Goal: Information Seeking & Learning: Learn about a topic

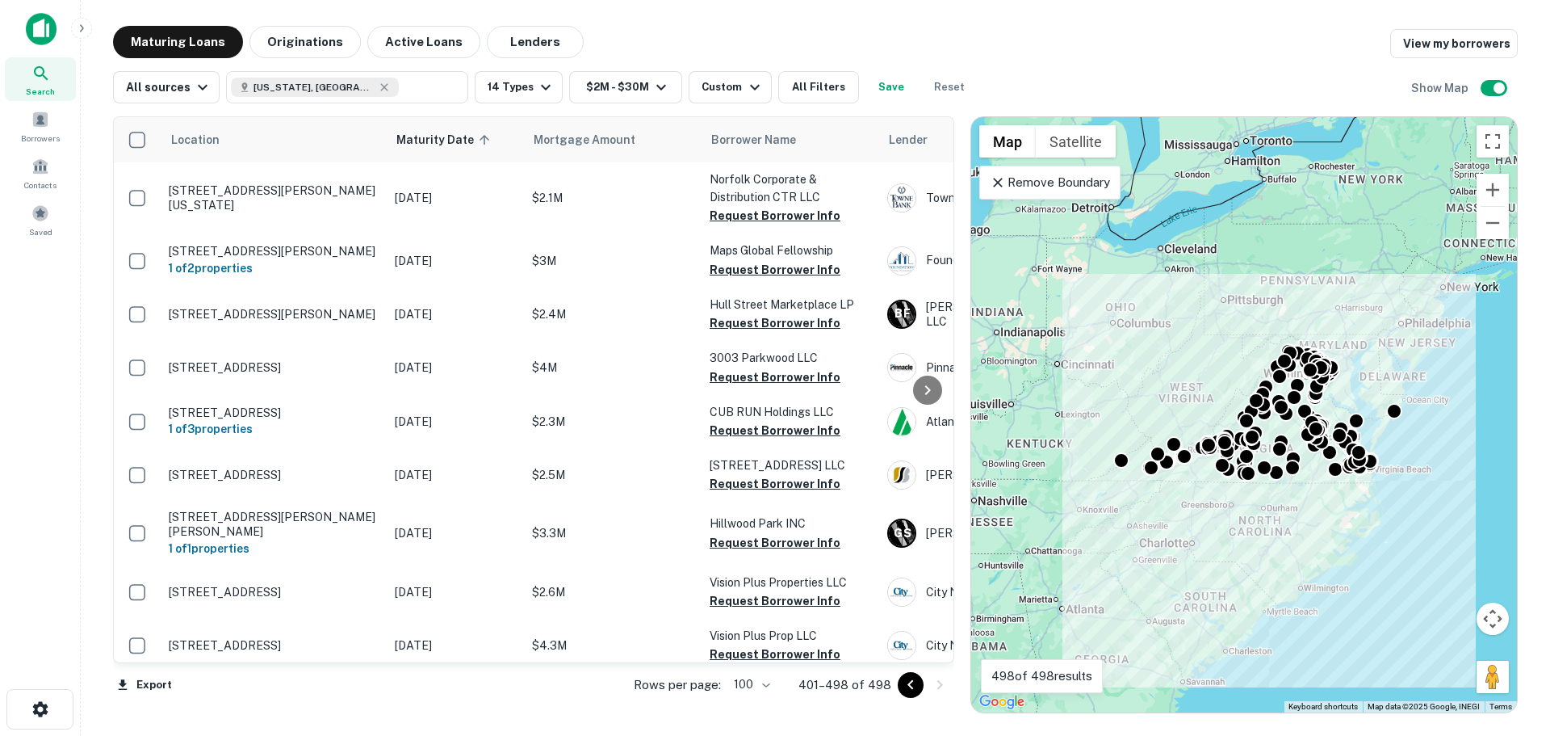
click at [34, 25] on img at bounding box center [41, 29] width 31 height 32
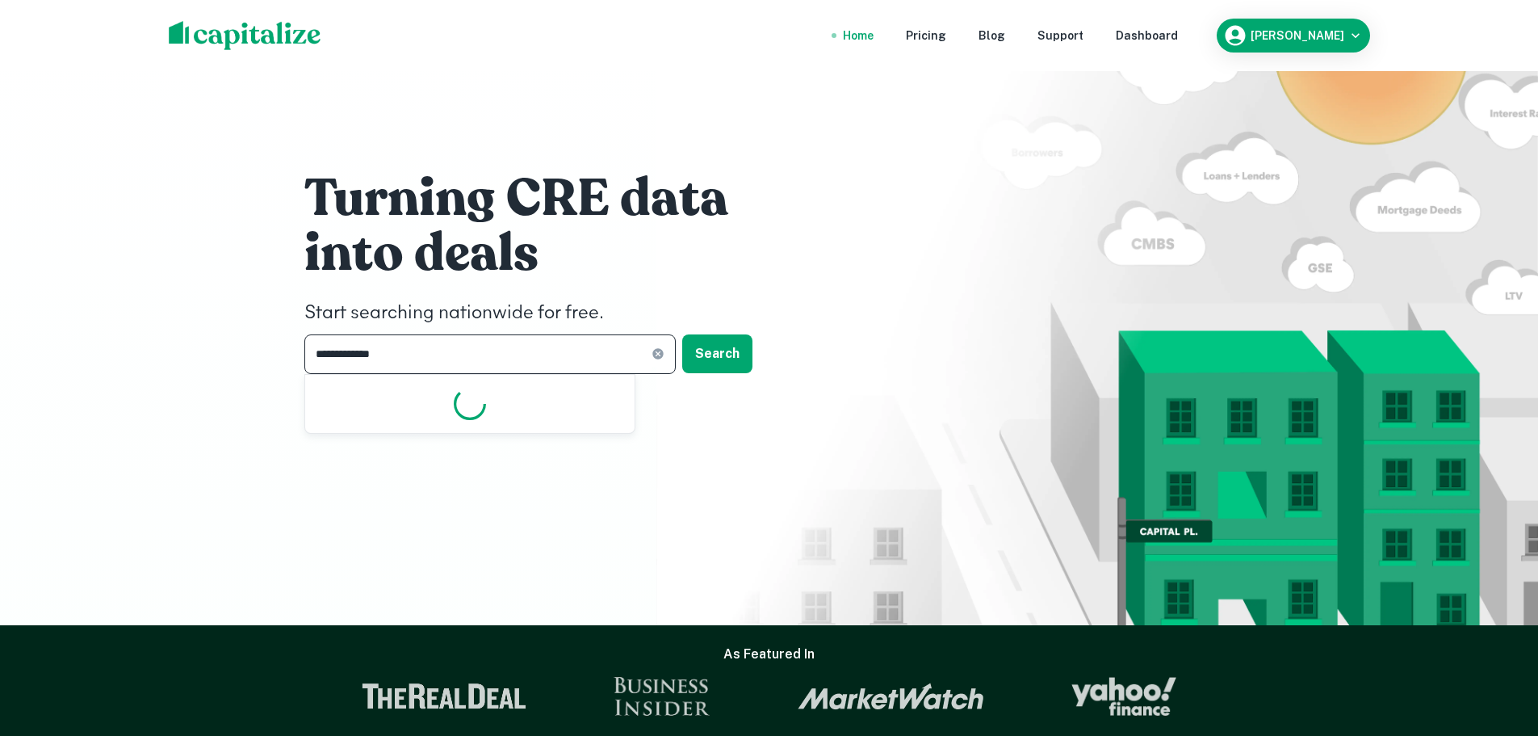
click at [499, 359] on input "**********" at bounding box center [477, 354] width 347 height 40
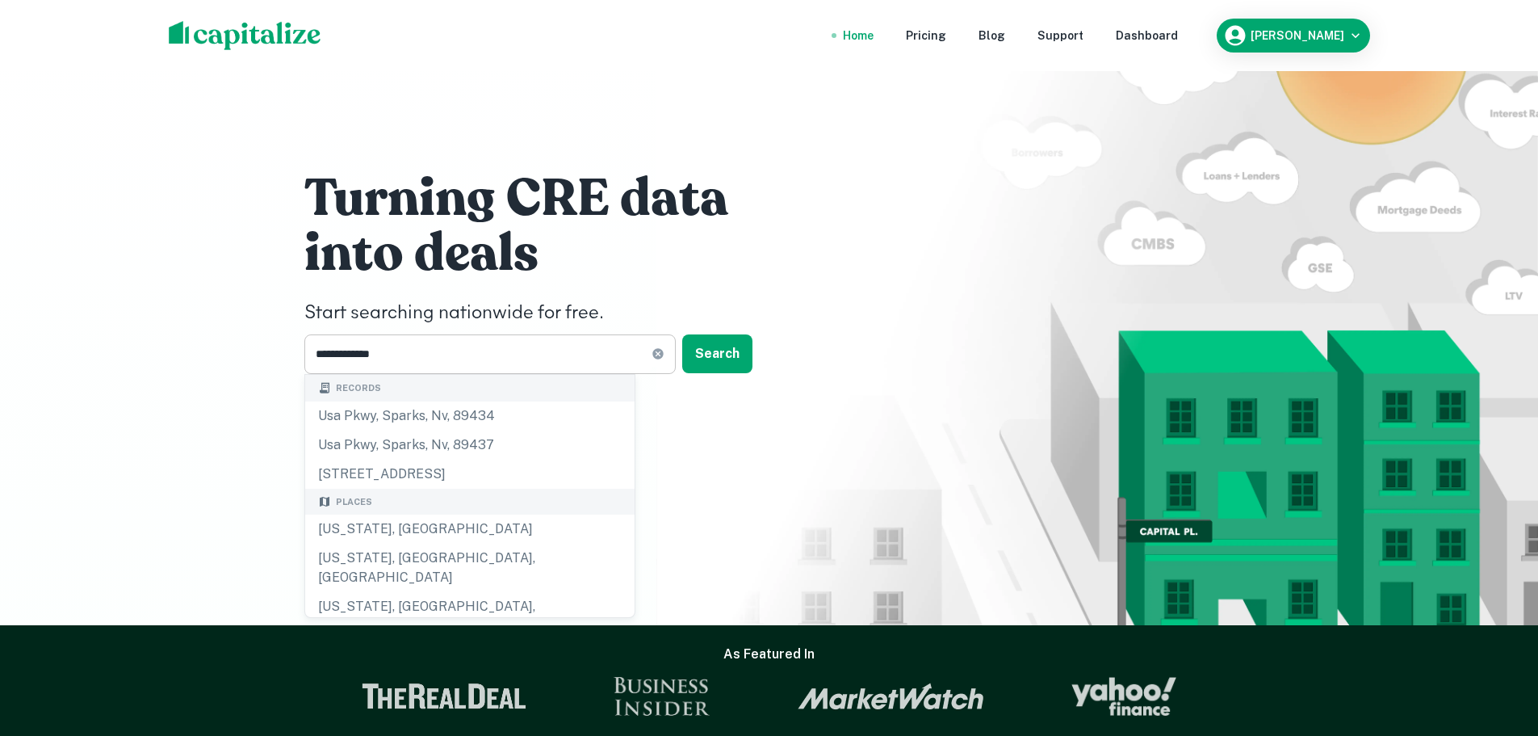
click at [661, 357] on icon at bounding box center [658, 354] width 10 height 10
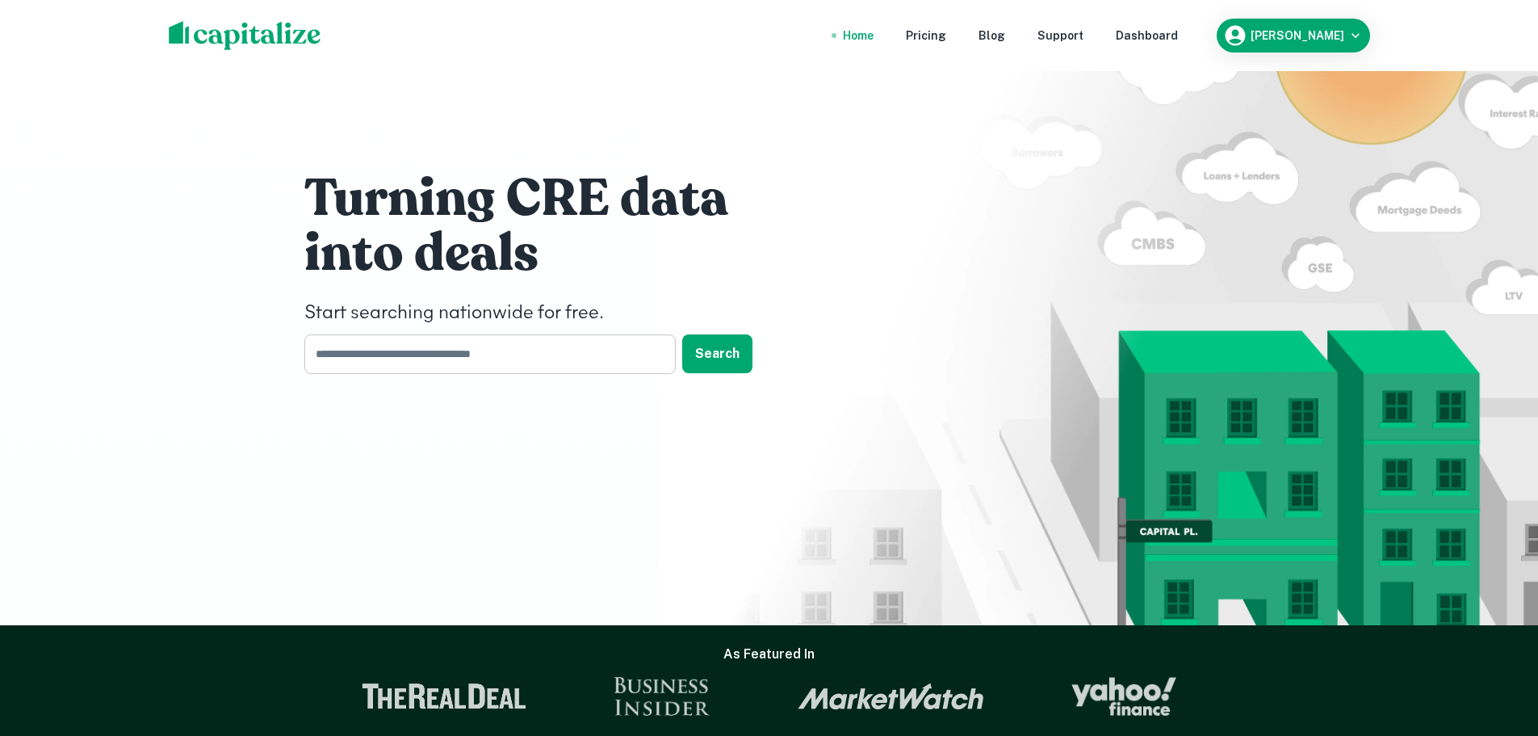
click at [459, 351] on input "text" at bounding box center [484, 354] width 360 height 40
click at [700, 353] on button "Search" at bounding box center [717, 353] width 70 height 39
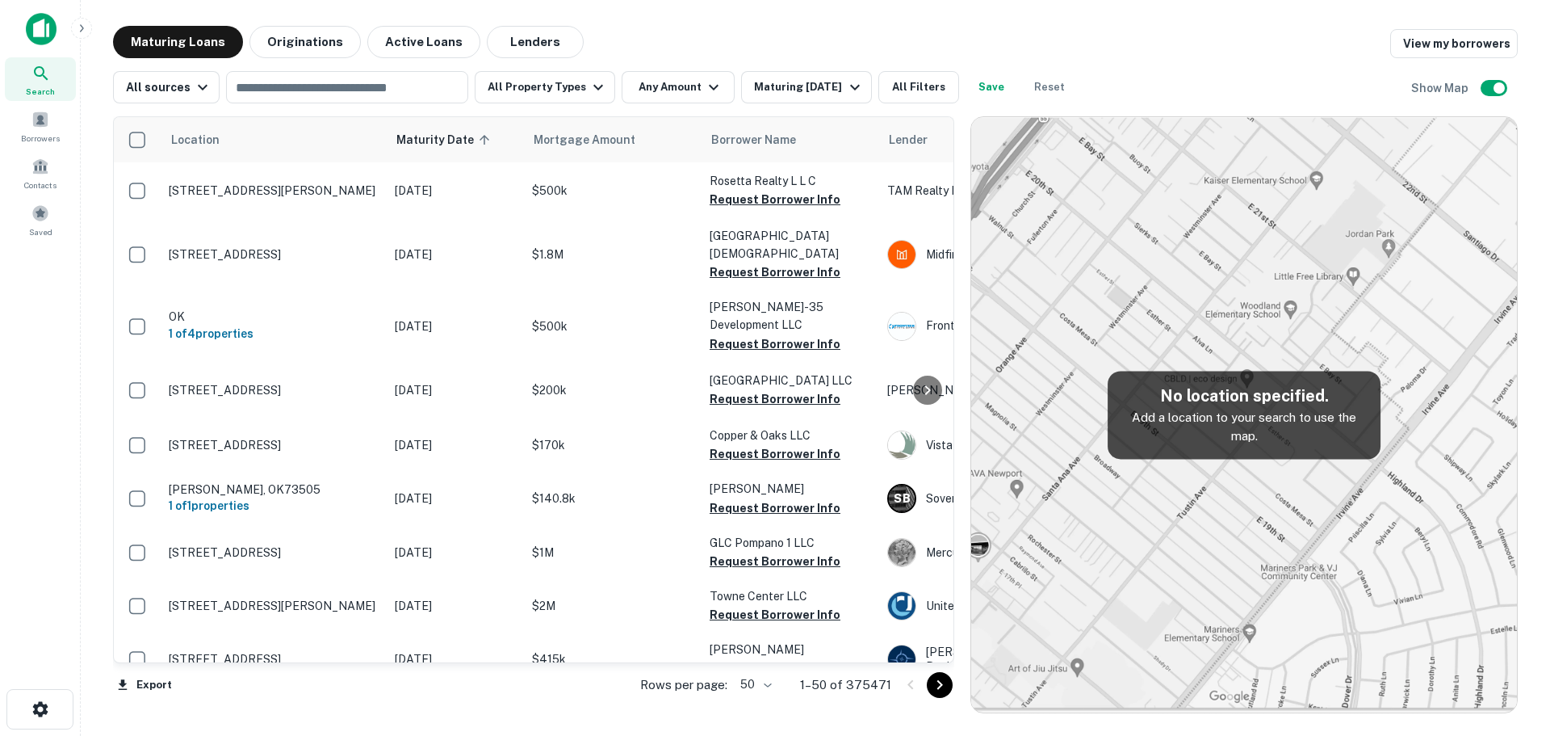
click at [279, 37] on button "Originations" at bounding box center [305, 42] width 111 height 32
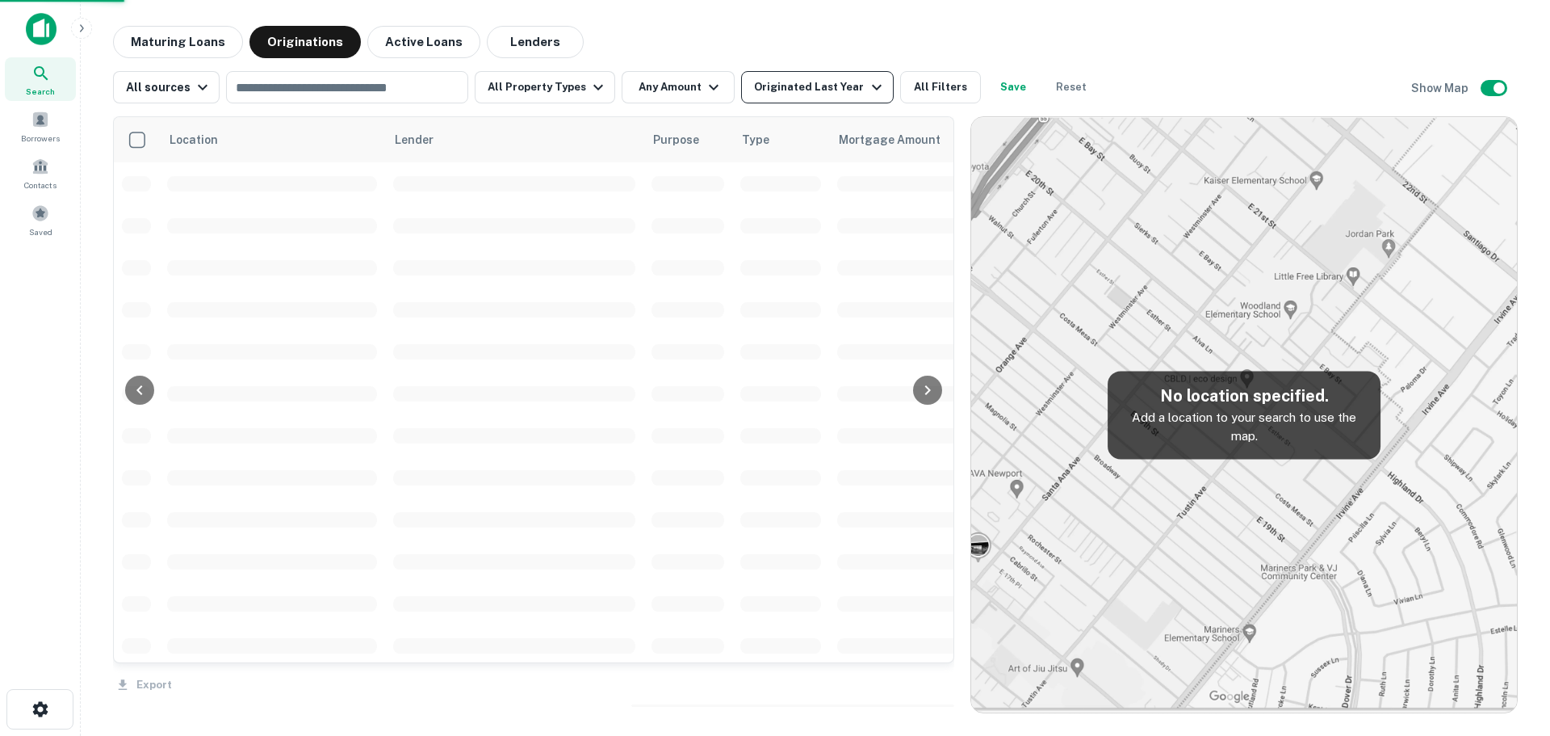
click at [803, 82] on div "Originated Last Year" at bounding box center [820, 87] width 132 height 19
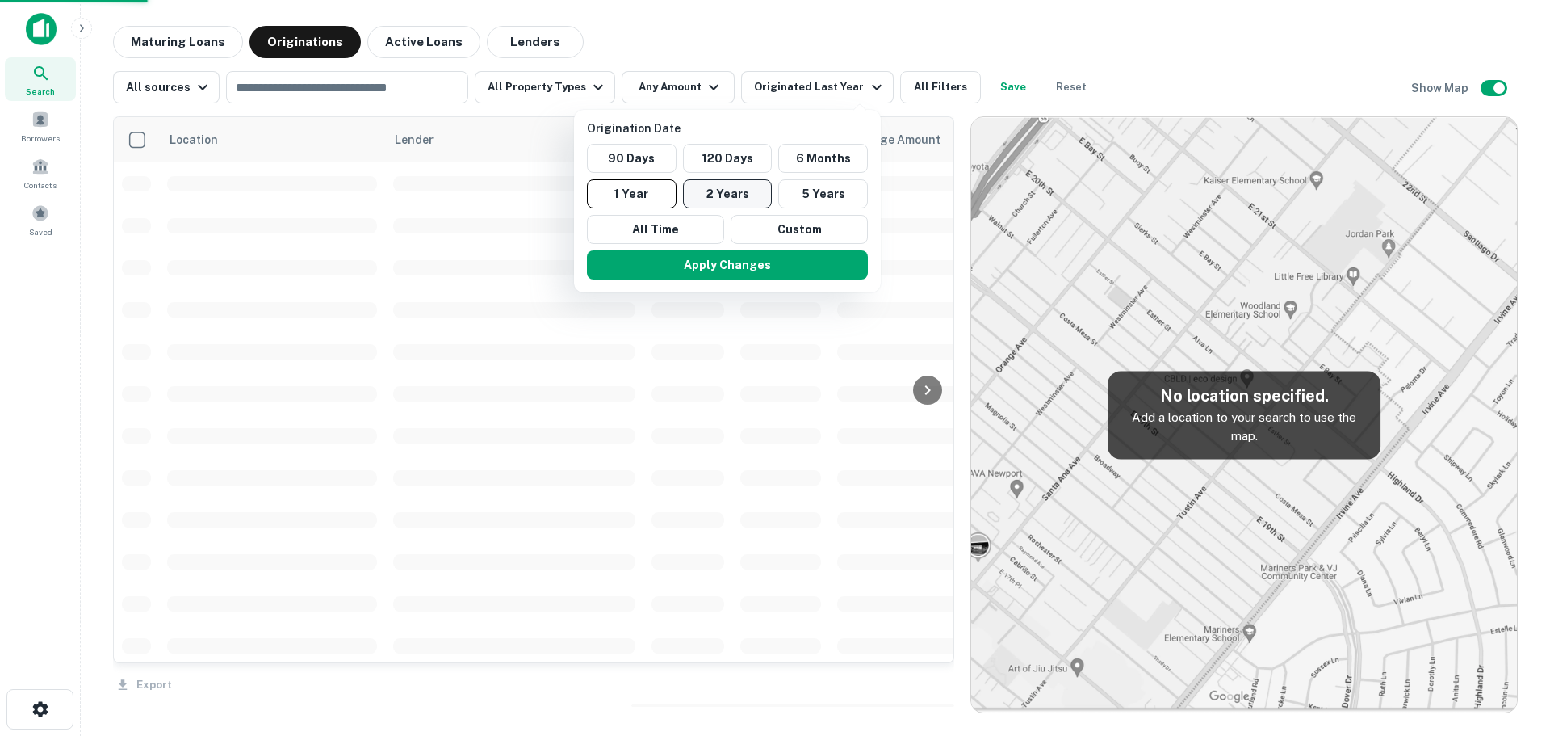
click at [741, 190] on button "2 Years" at bounding box center [728, 193] width 90 height 29
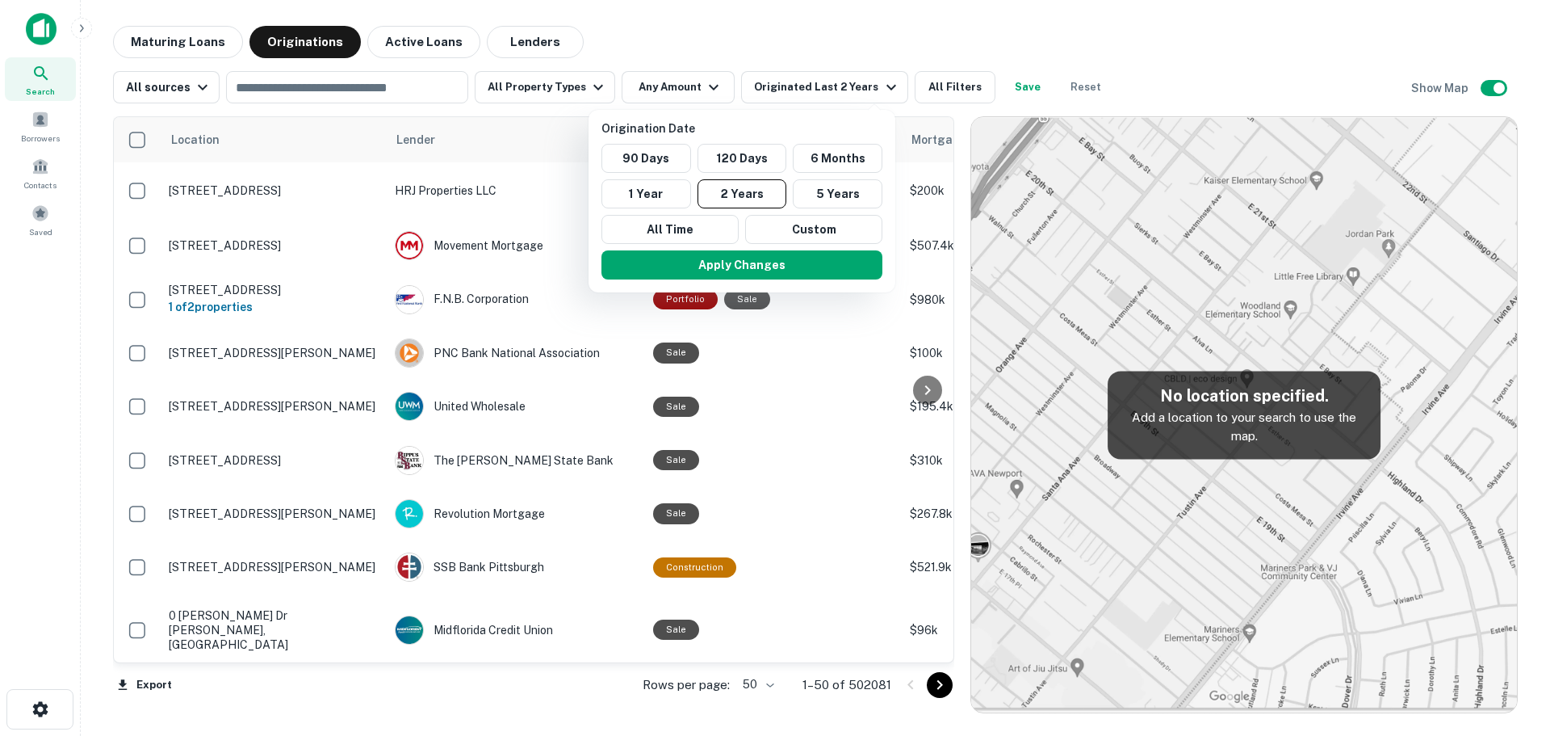
click at [539, 86] on div at bounding box center [775, 368] width 1550 height 736
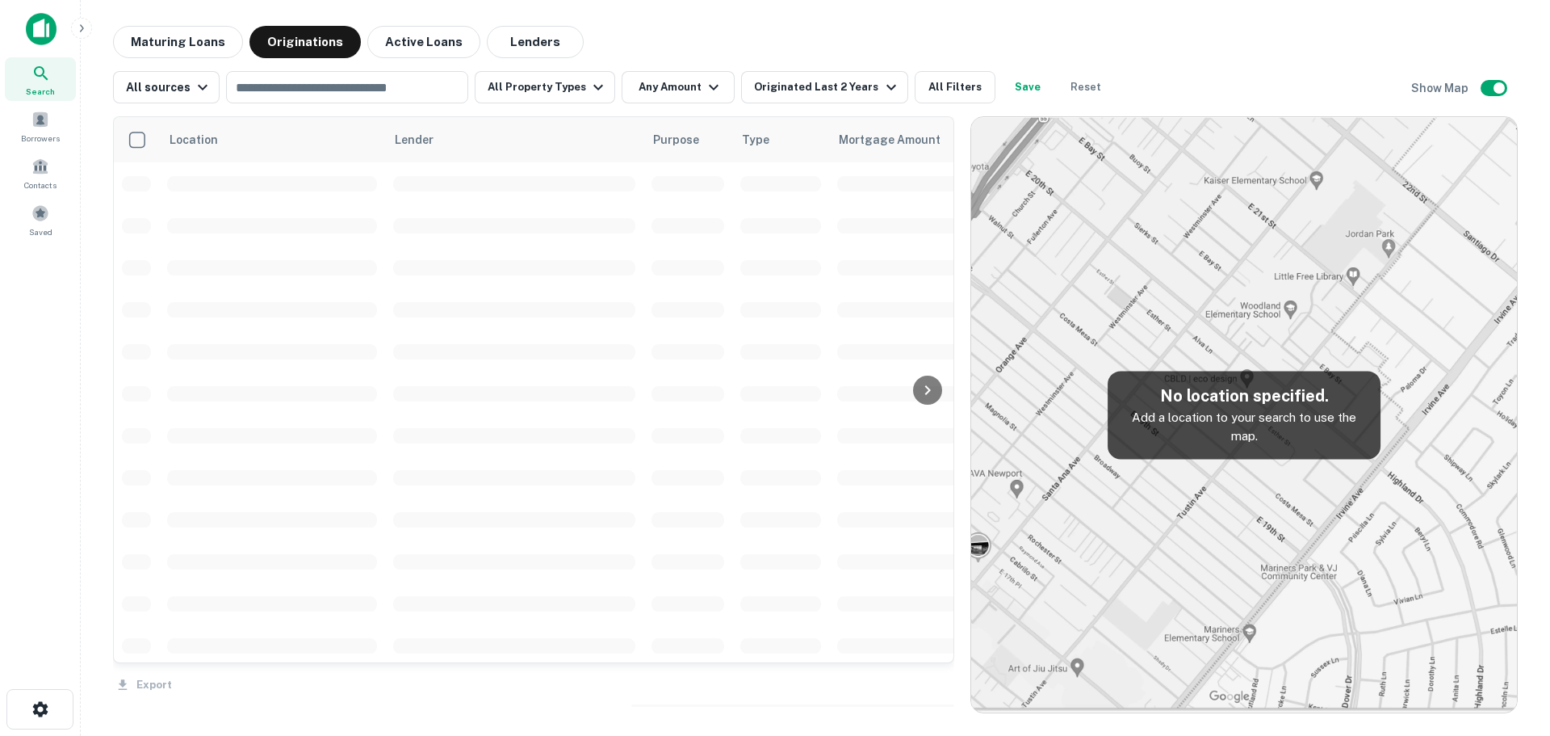
click at [567, 91] on div at bounding box center [775, 368] width 1550 height 736
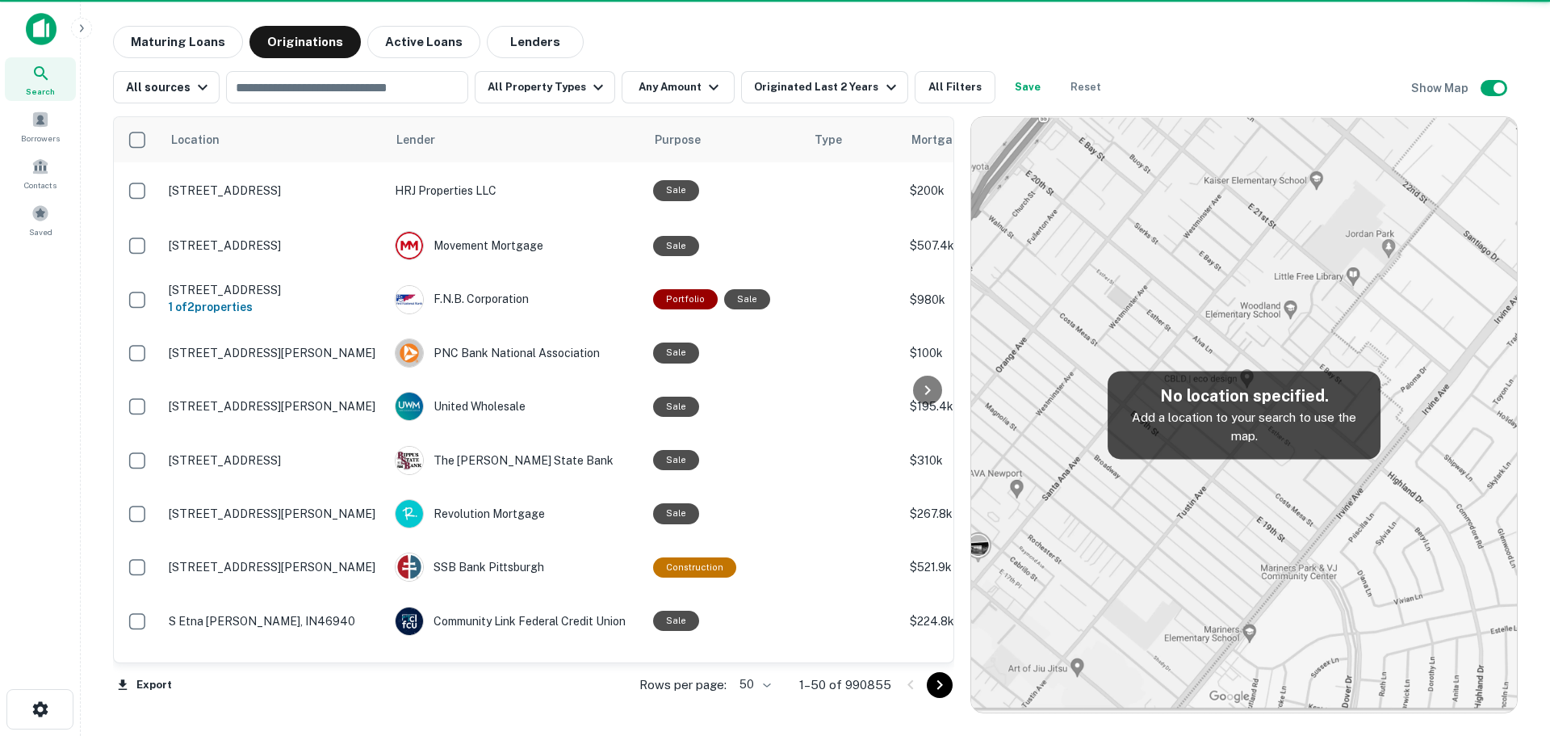
click at [567, 91] on button "All Property Types" at bounding box center [545, 87] width 141 height 32
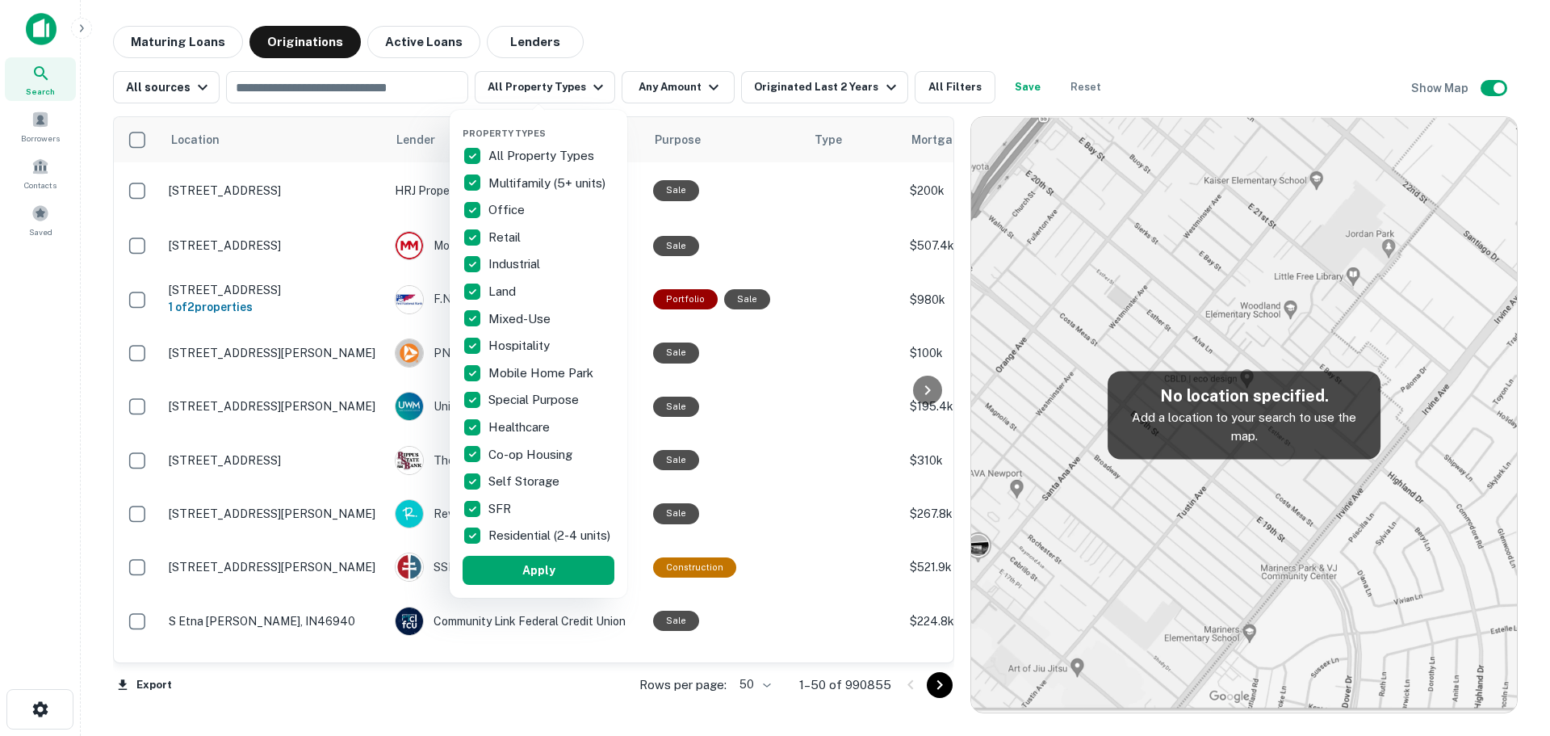
click at [527, 150] on p "All Property Types" at bounding box center [543, 155] width 109 height 19
click at [498, 292] on p "Land" at bounding box center [504, 291] width 31 height 19
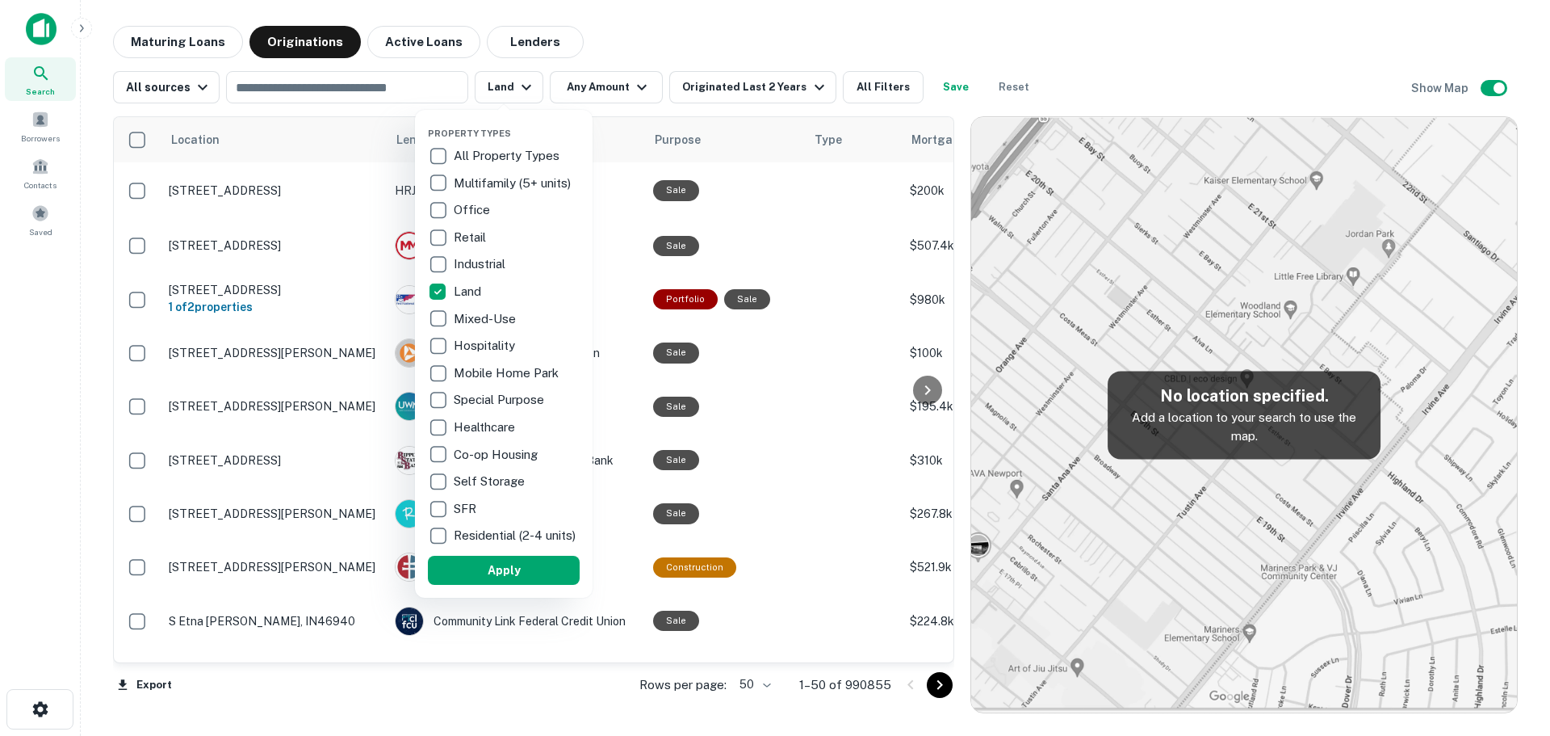
click at [612, 90] on div at bounding box center [775, 368] width 1550 height 736
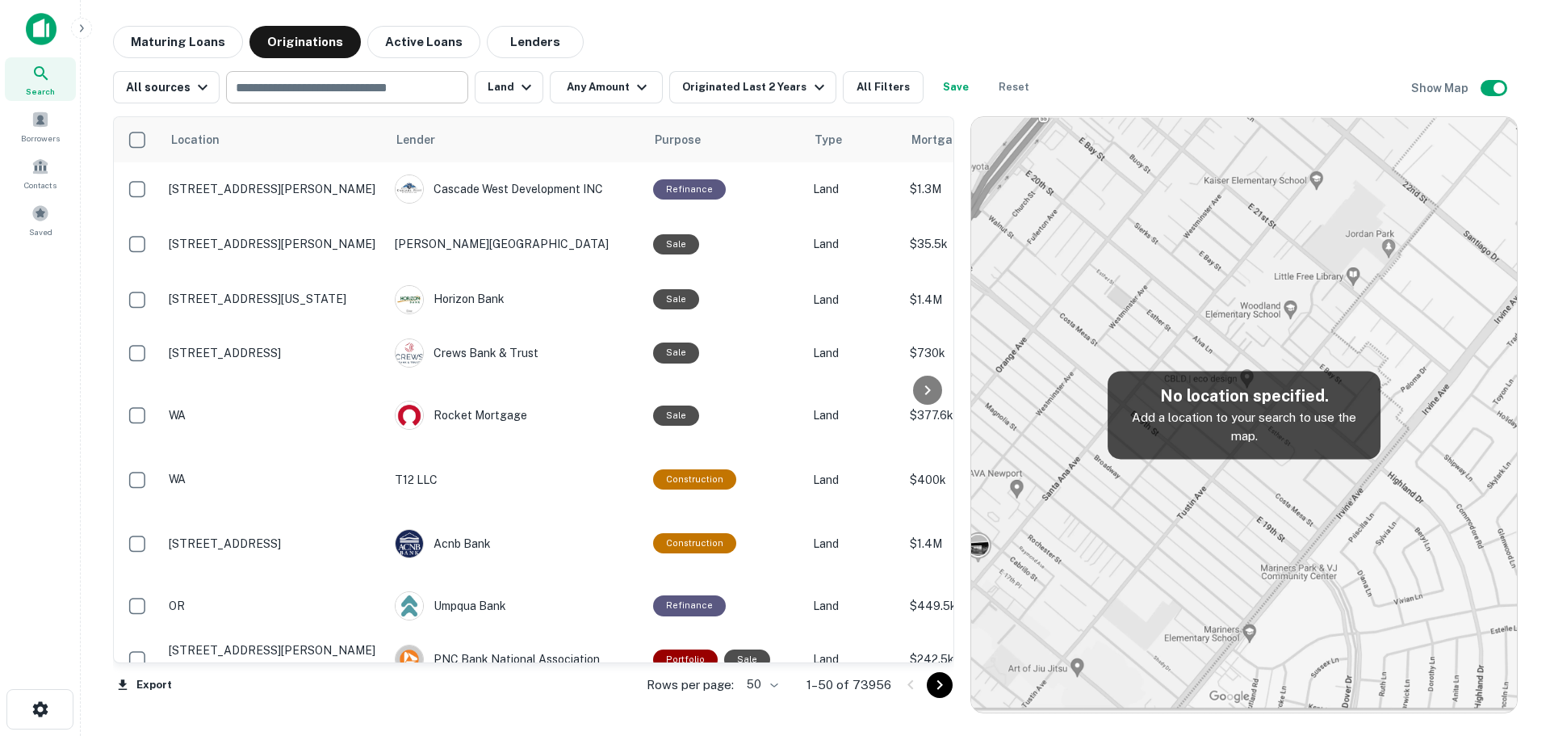
click at [385, 89] on input "text" at bounding box center [346, 87] width 230 height 23
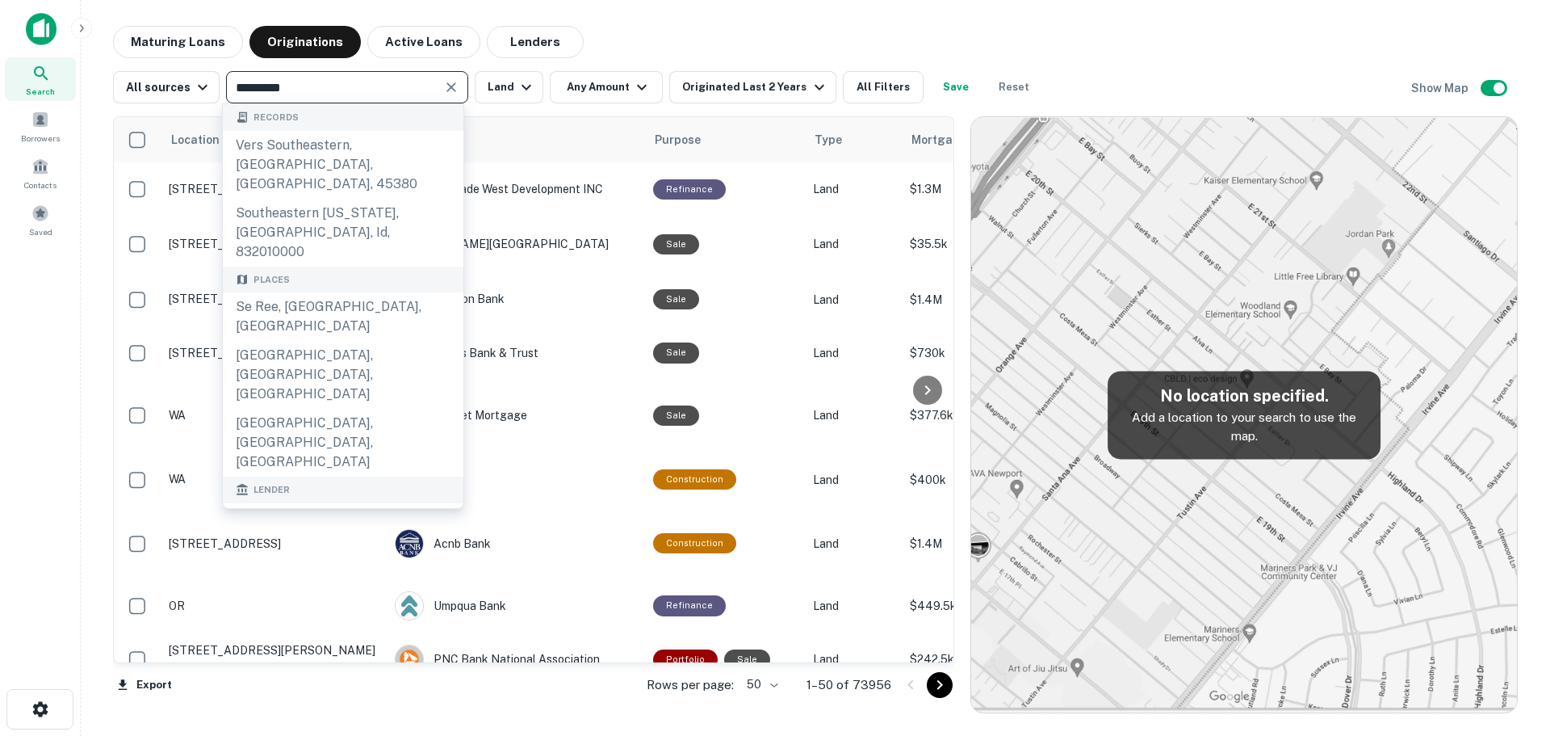
click at [334, 92] on input "*********" at bounding box center [334, 87] width 206 height 23
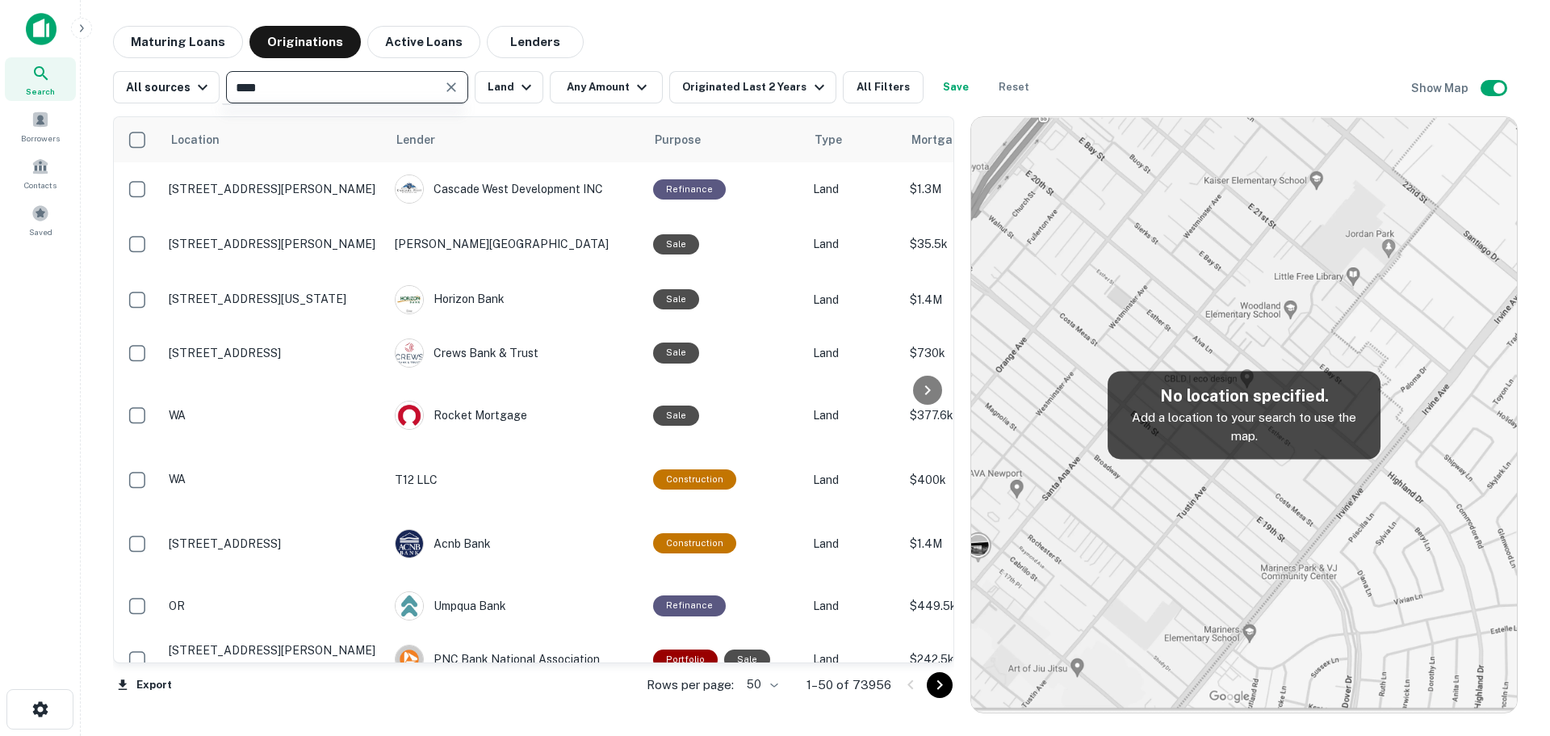
type input "*****"
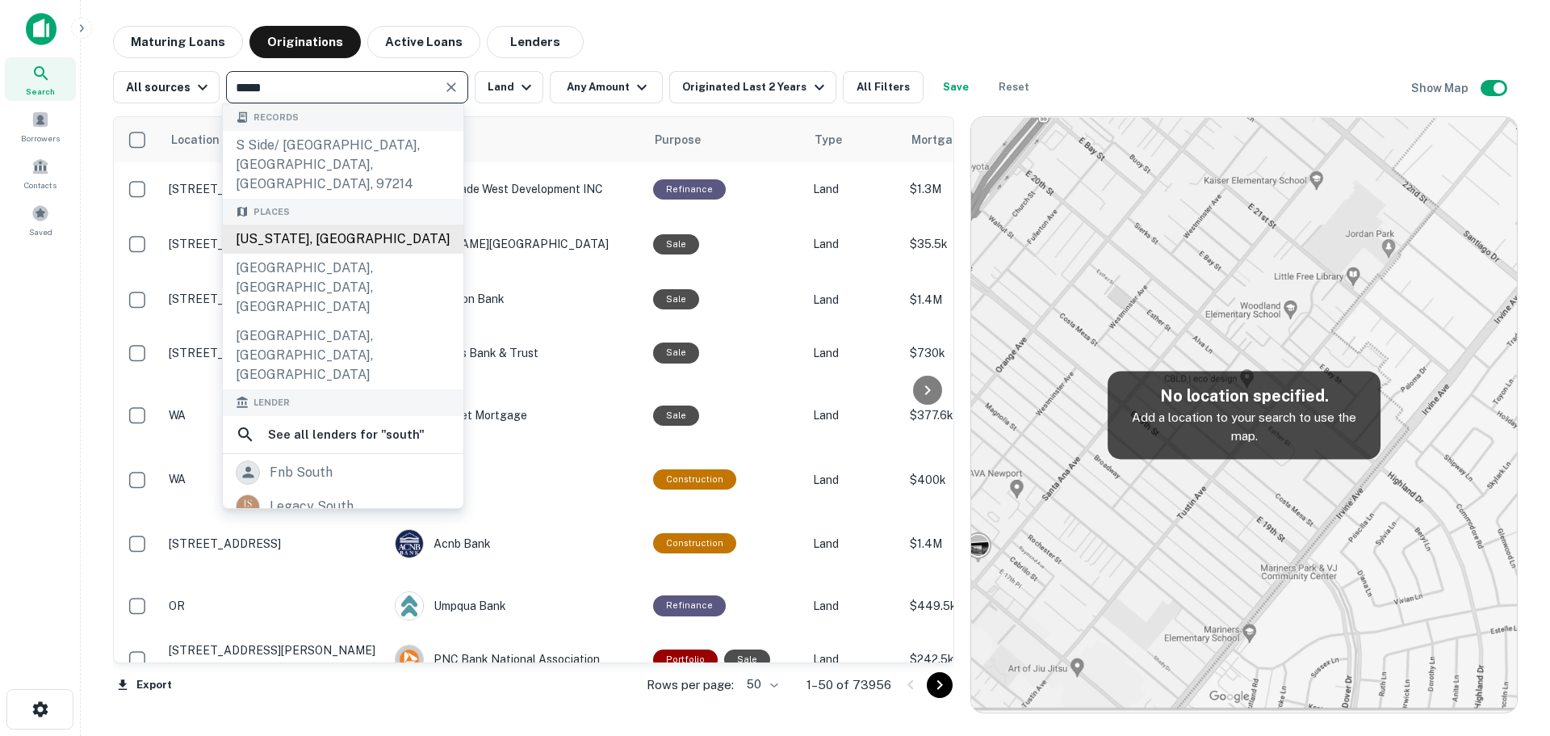
click at [333, 231] on div "[US_STATE], [GEOGRAPHIC_DATA]" at bounding box center [343, 238] width 241 height 29
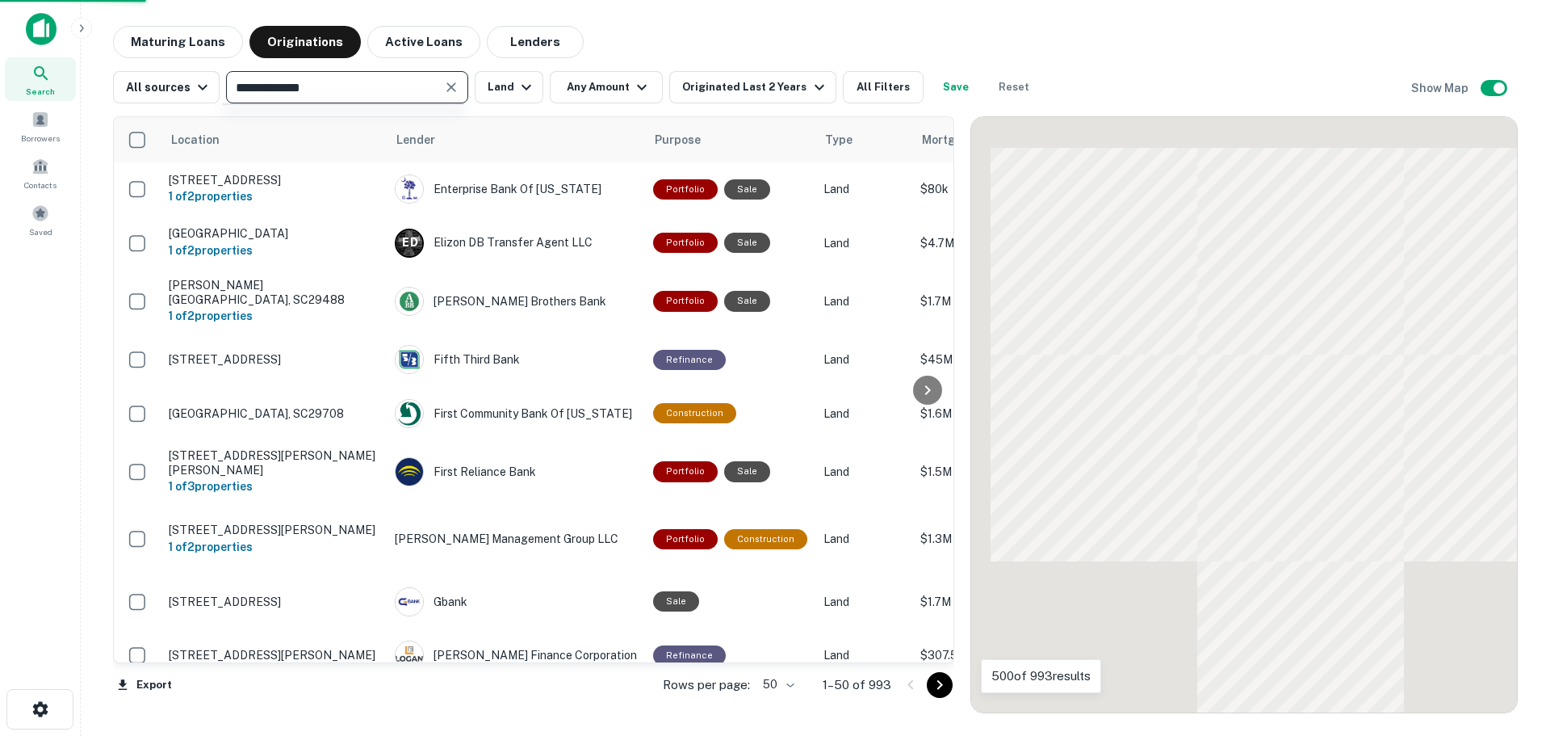
type input "**********"
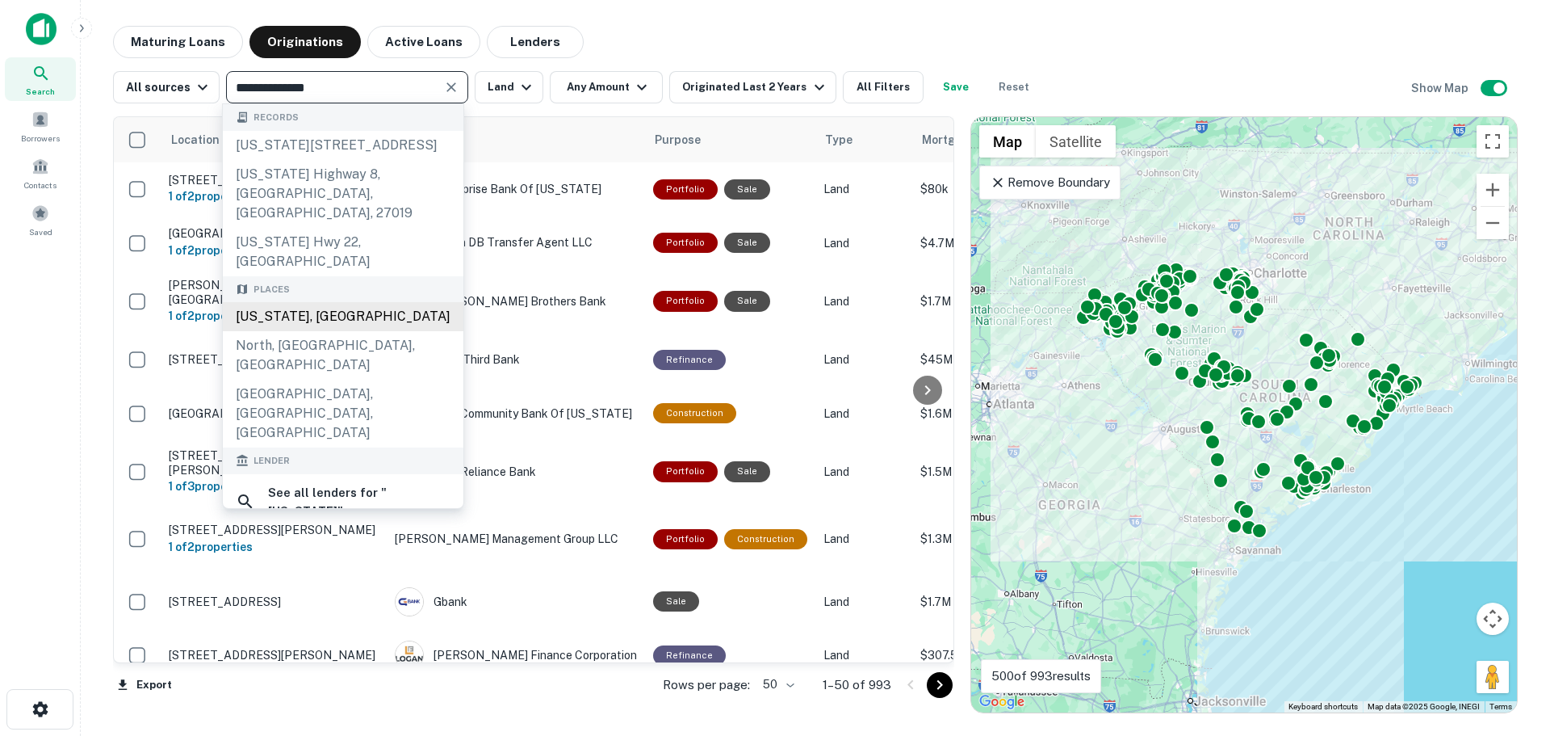
click at [342, 302] on div "North Carolina, USA" at bounding box center [343, 316] width 241 height 29
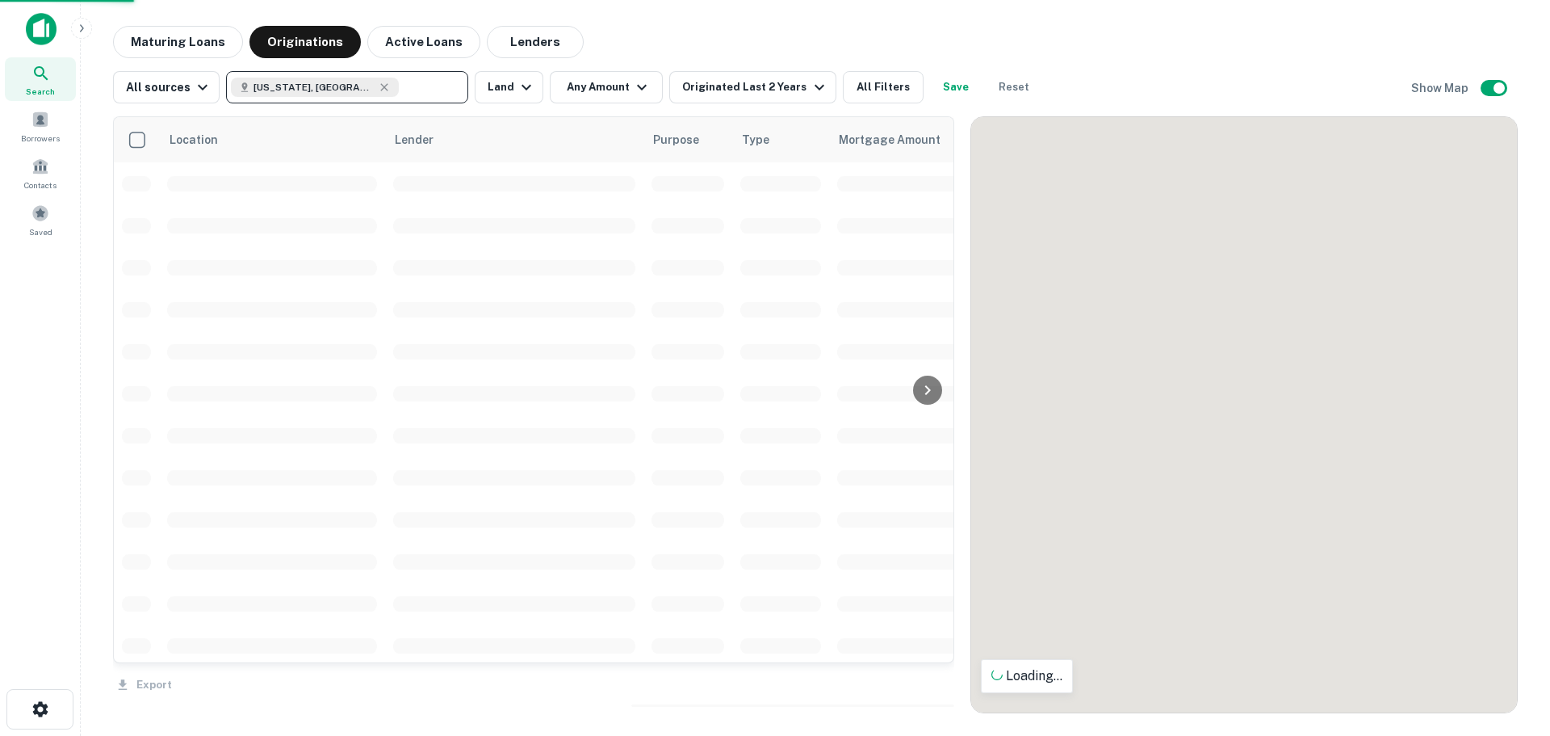
click at [399, 85] on input "text" at bounding box center [430, 87] width 62 height 23
click at [611, 92] on button "Any Amount" at bounding box center [606, 87] width 113 height 32
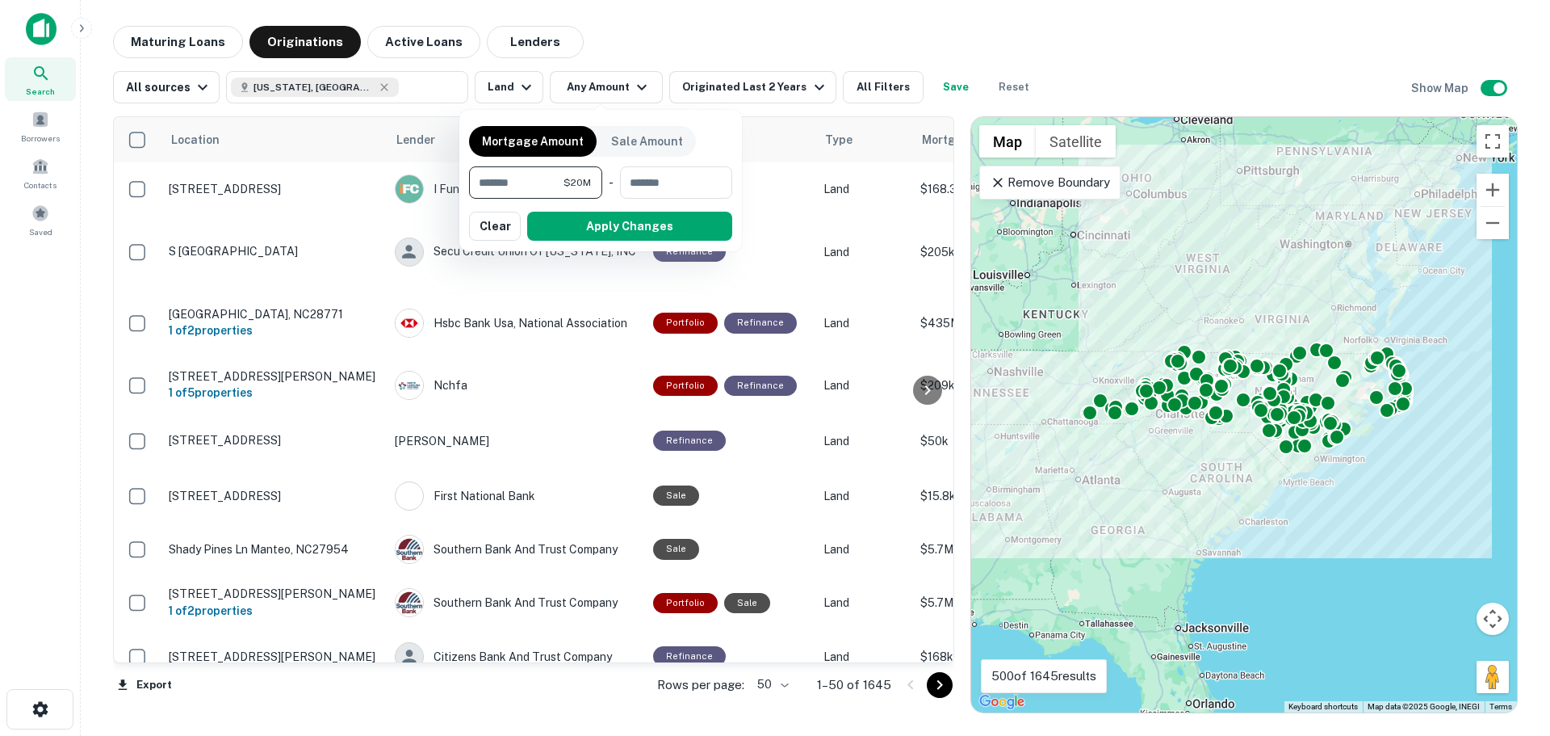
type input "********"
click at [676, 218] on button "Apply Changes" at bounding box center [629, 226] width 205 height 29
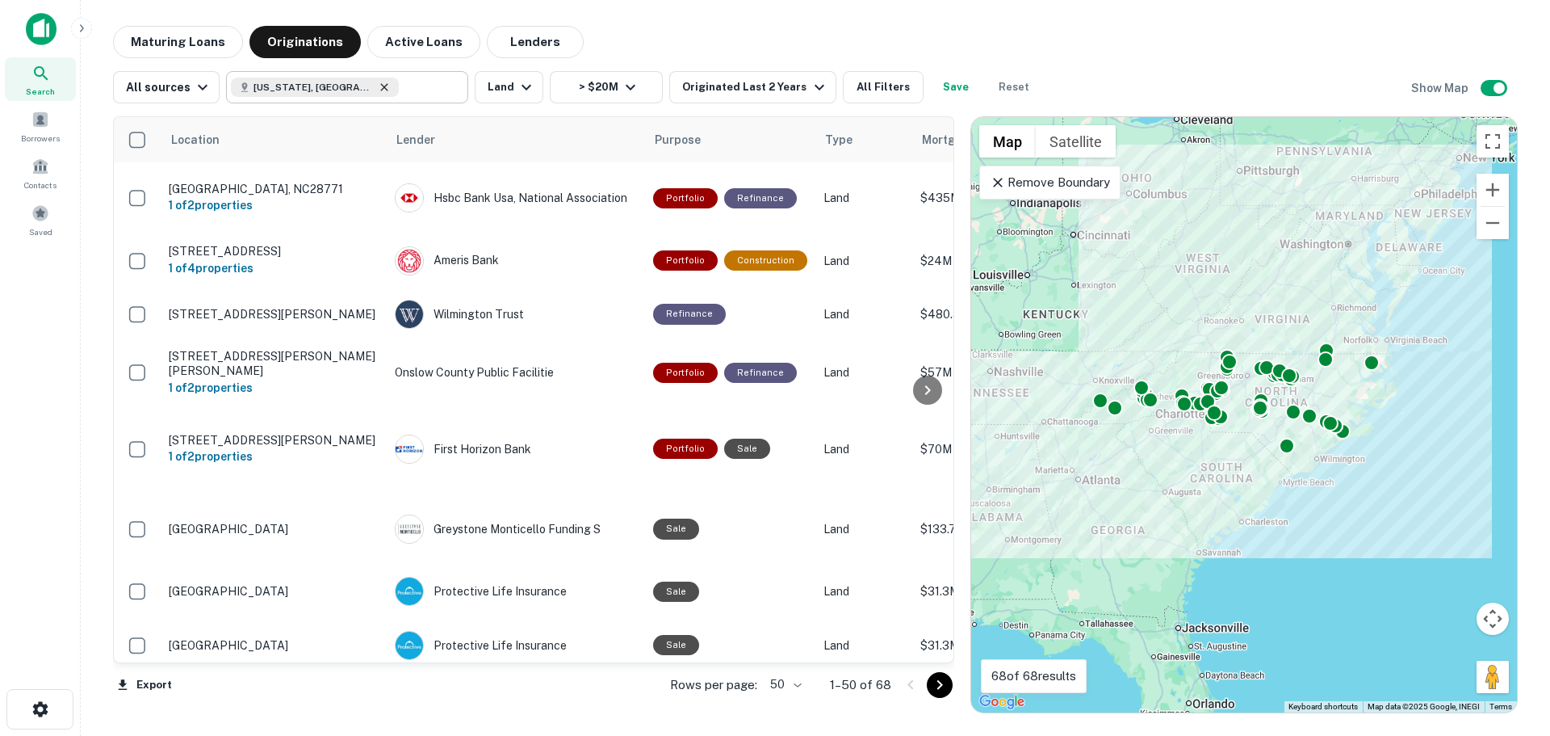
click at [378, 86] on icon at bounding box center [384, 87] width 13 height 13
type input "**********"
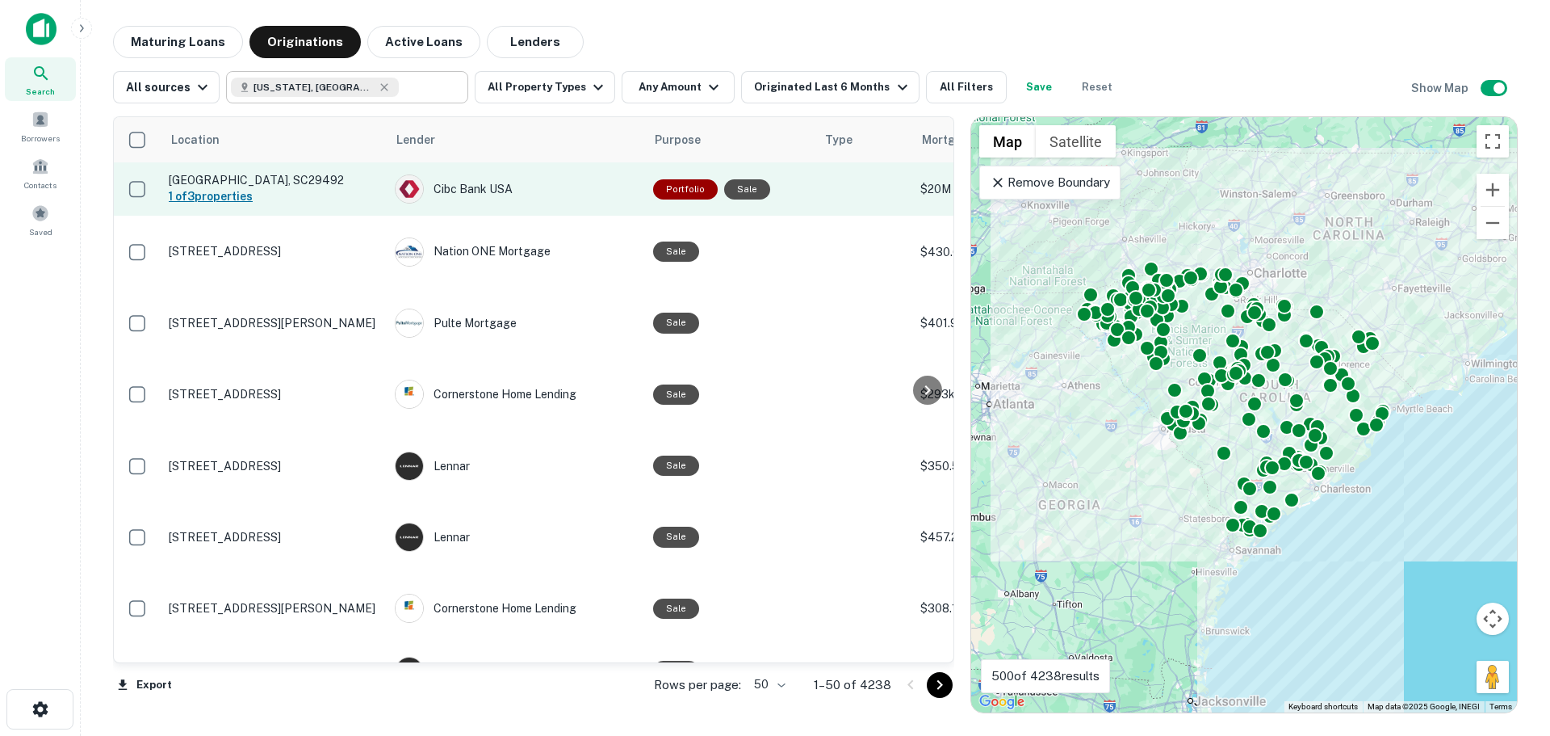
type input "**********"
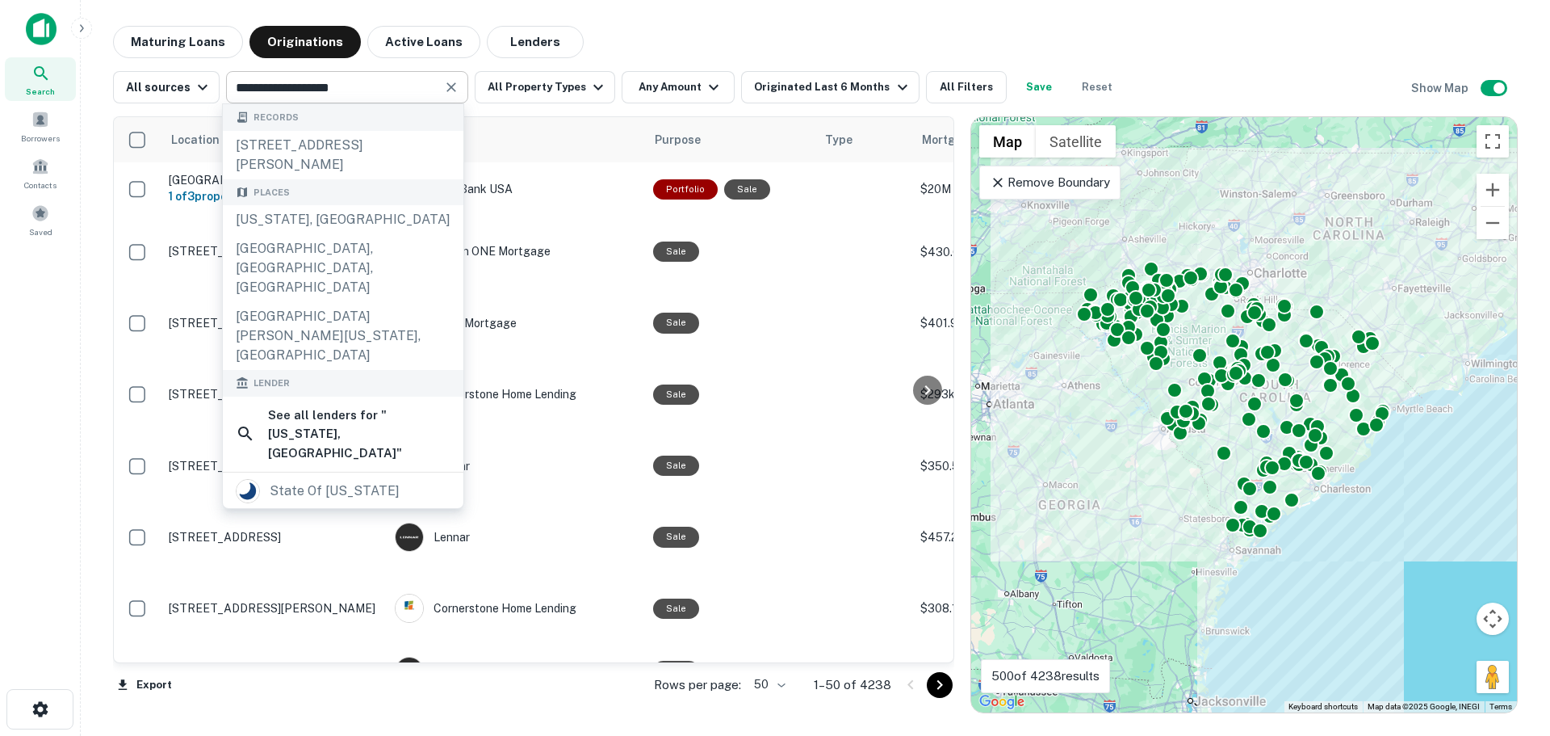
click at [791, 13] on main "**********" at bounding box center [816, 368] width 1470 height 736
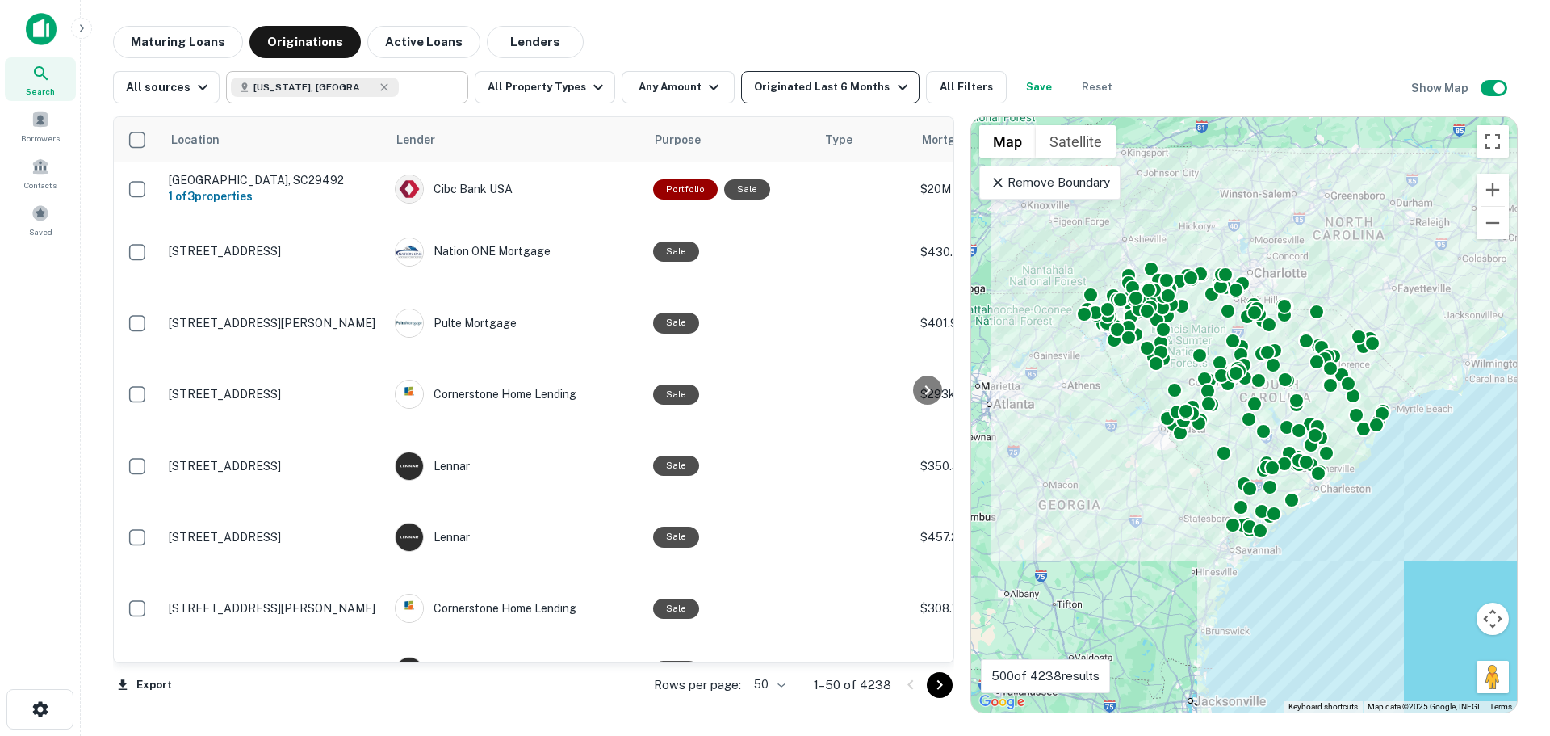
click at [778, 82] on div "Originated Last 6 Months" at bounding box center [832, 87] width 157 height 19
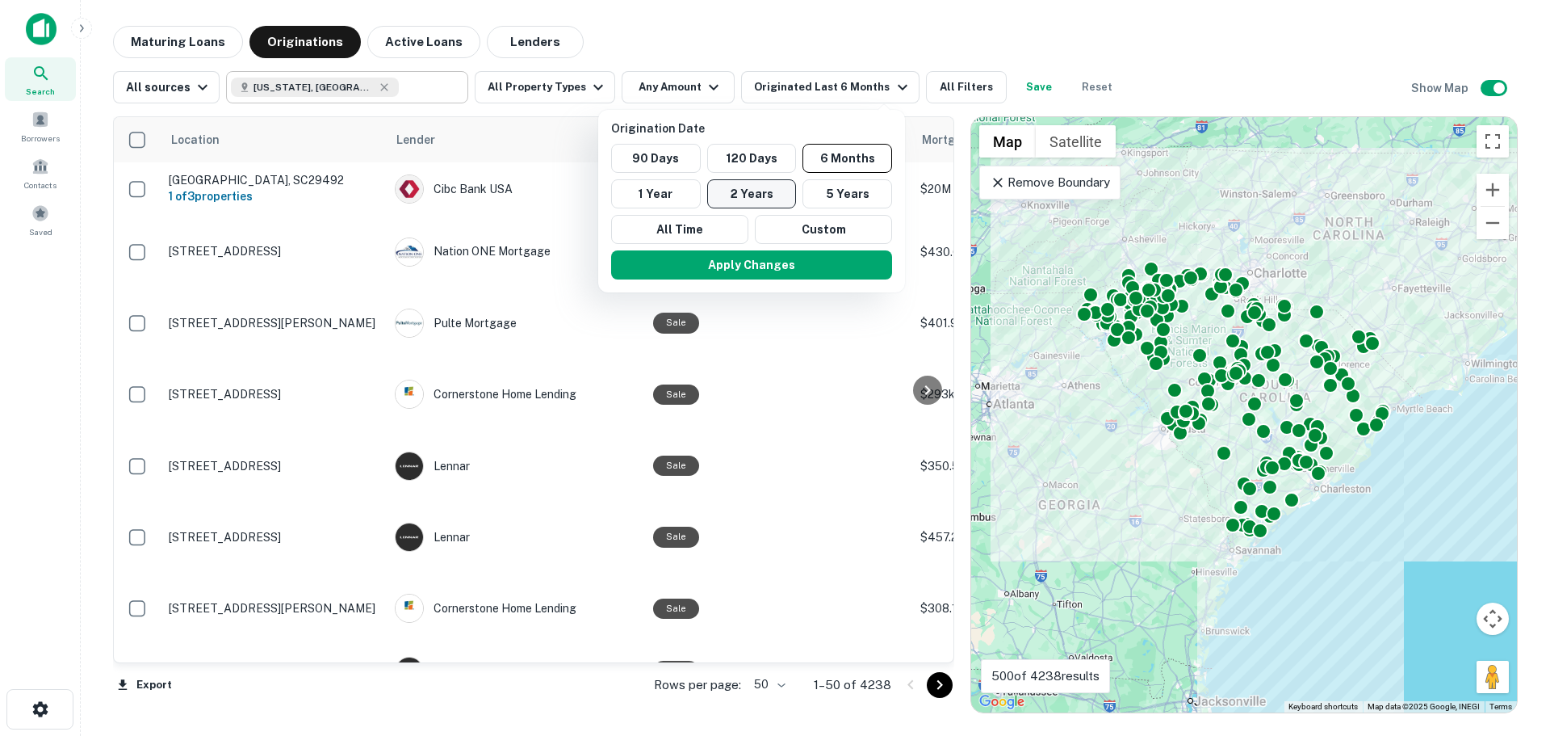
click at [753, 195] on button "2 Years" at bounding box center [752, 193] width 90 height 29
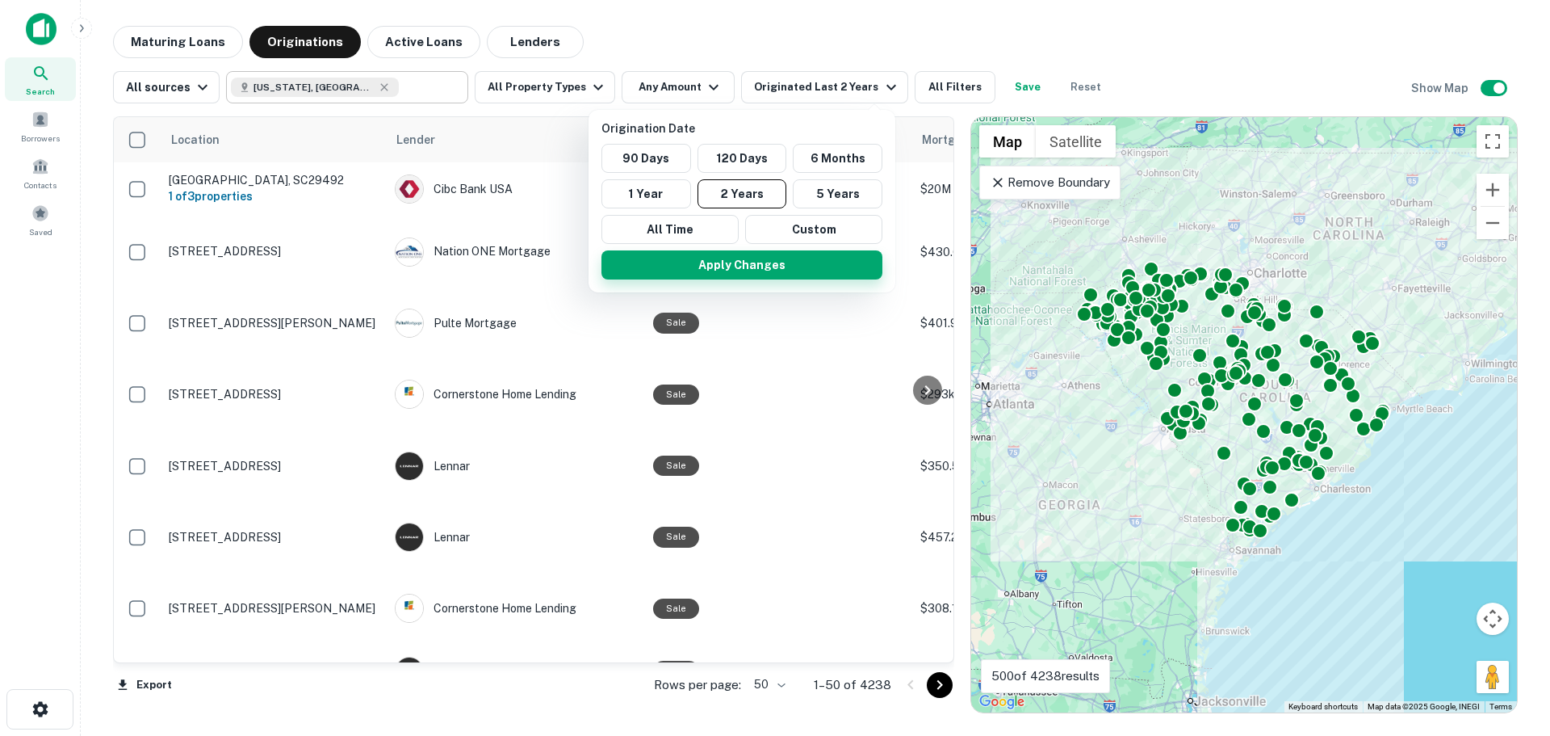
click at [760, 265] on button "Apply Changes" at bounding box center [742, 264] width 281 height 29
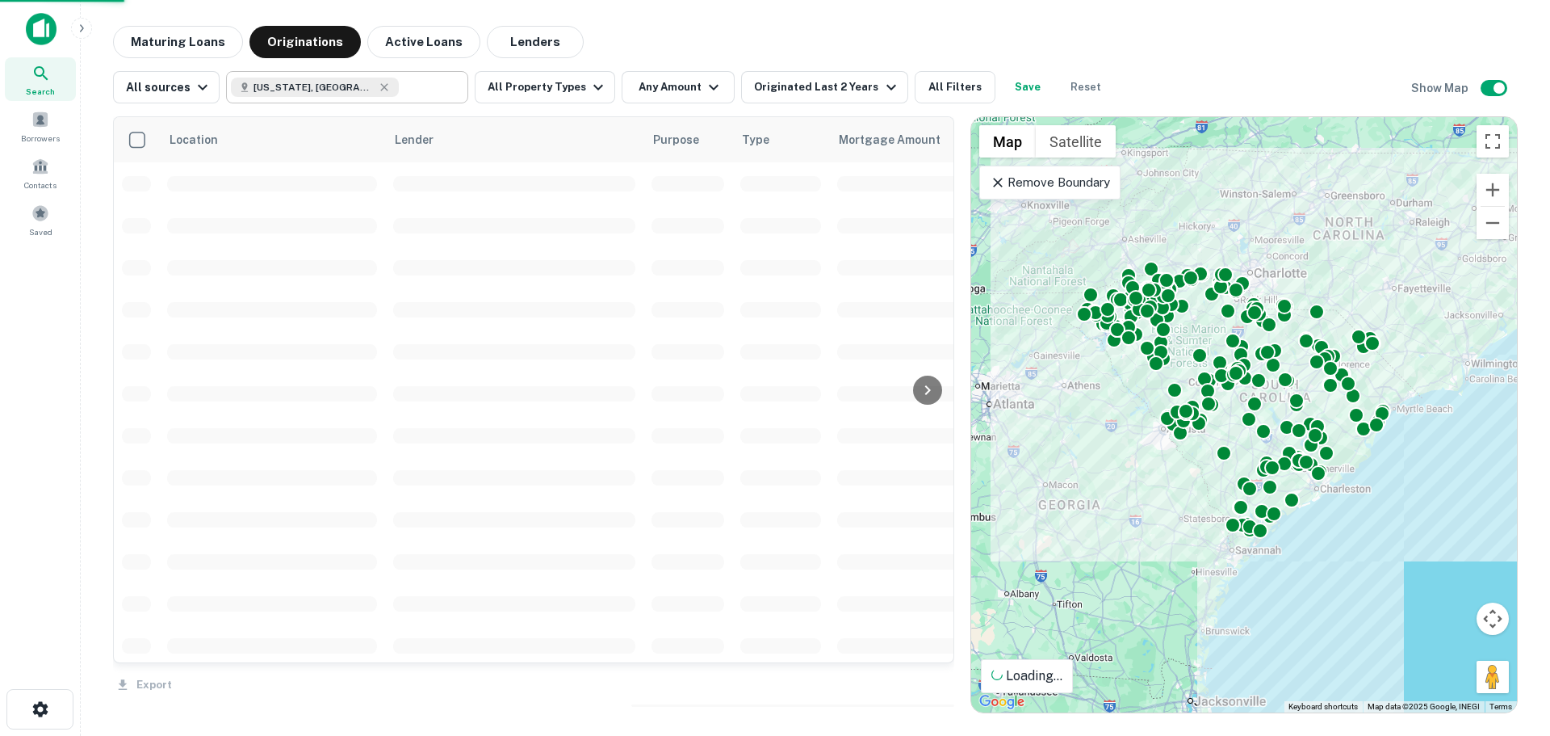
click at [539, 86] on div at bounding box center [775, 368] width 1550 height 736
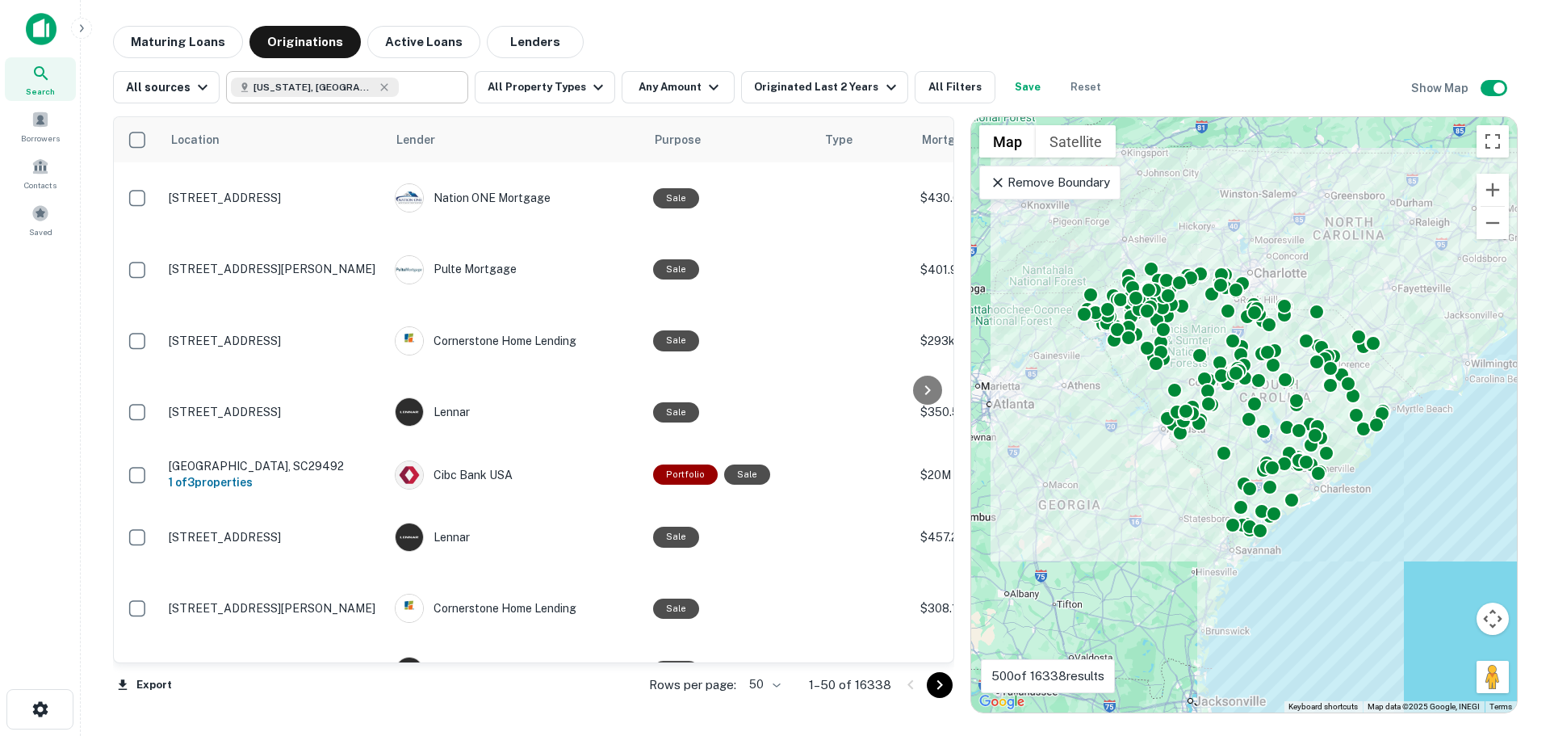
click at [539, 86] on button "All Property Types" at bounding box center [545, 87] width 141 height 32
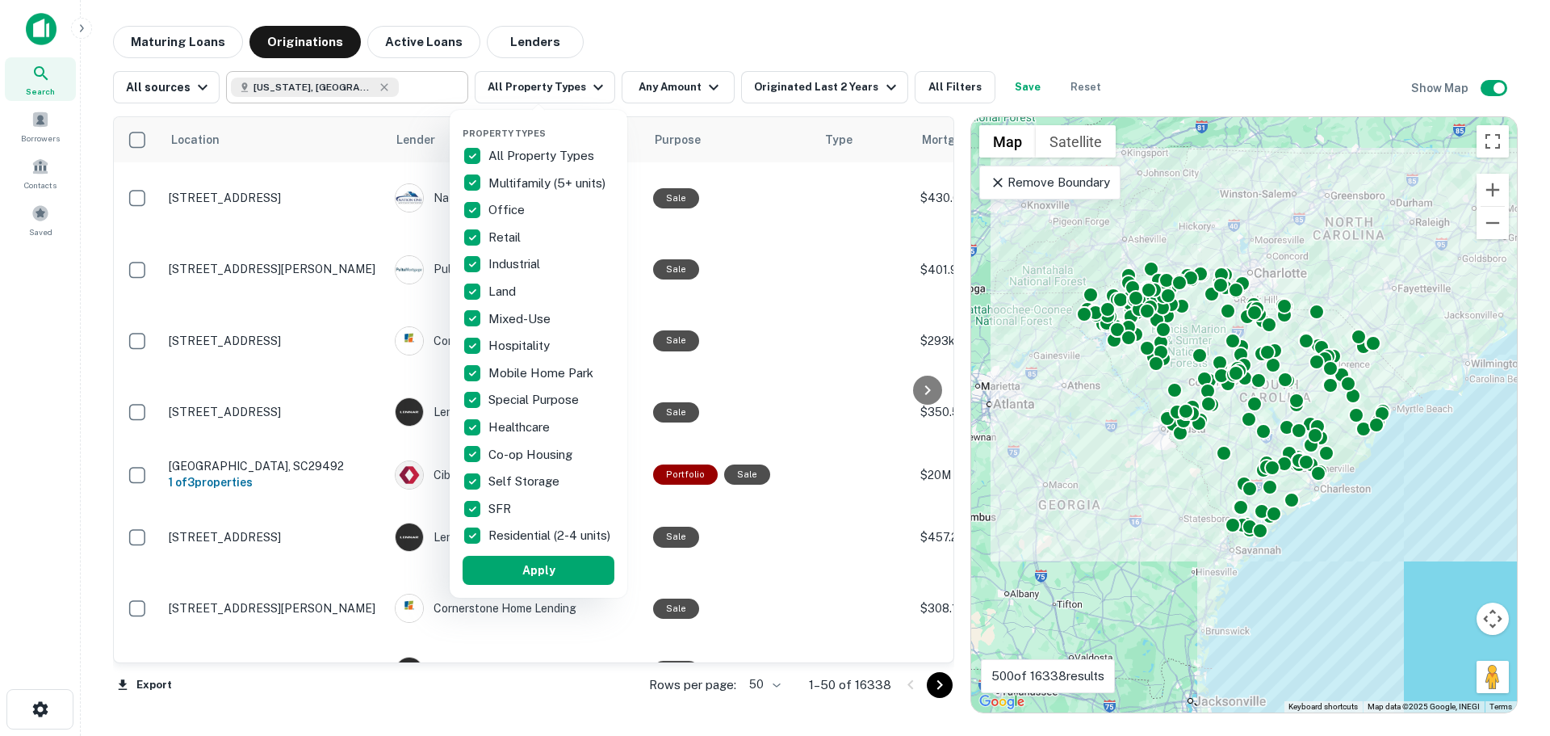
click at [534, 155] on p "All Property Types" at bounding box center [543, 155] width 109 height 19
click at [511, 288] on p "Land" at bounding box center [504, 291] width 31 height 19
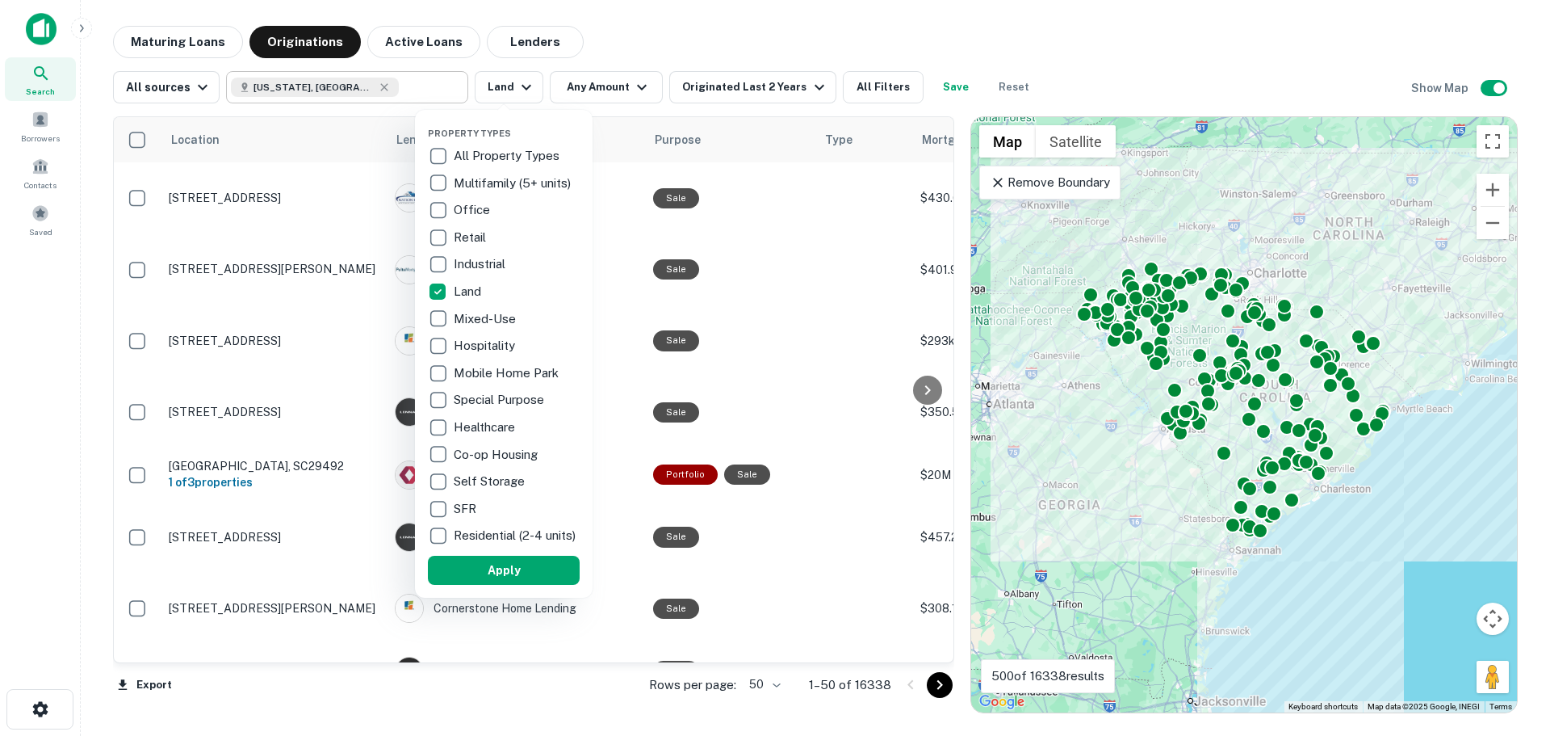
click at [602, 85] on div at bounding box center [775, 368] width 1550 height 736
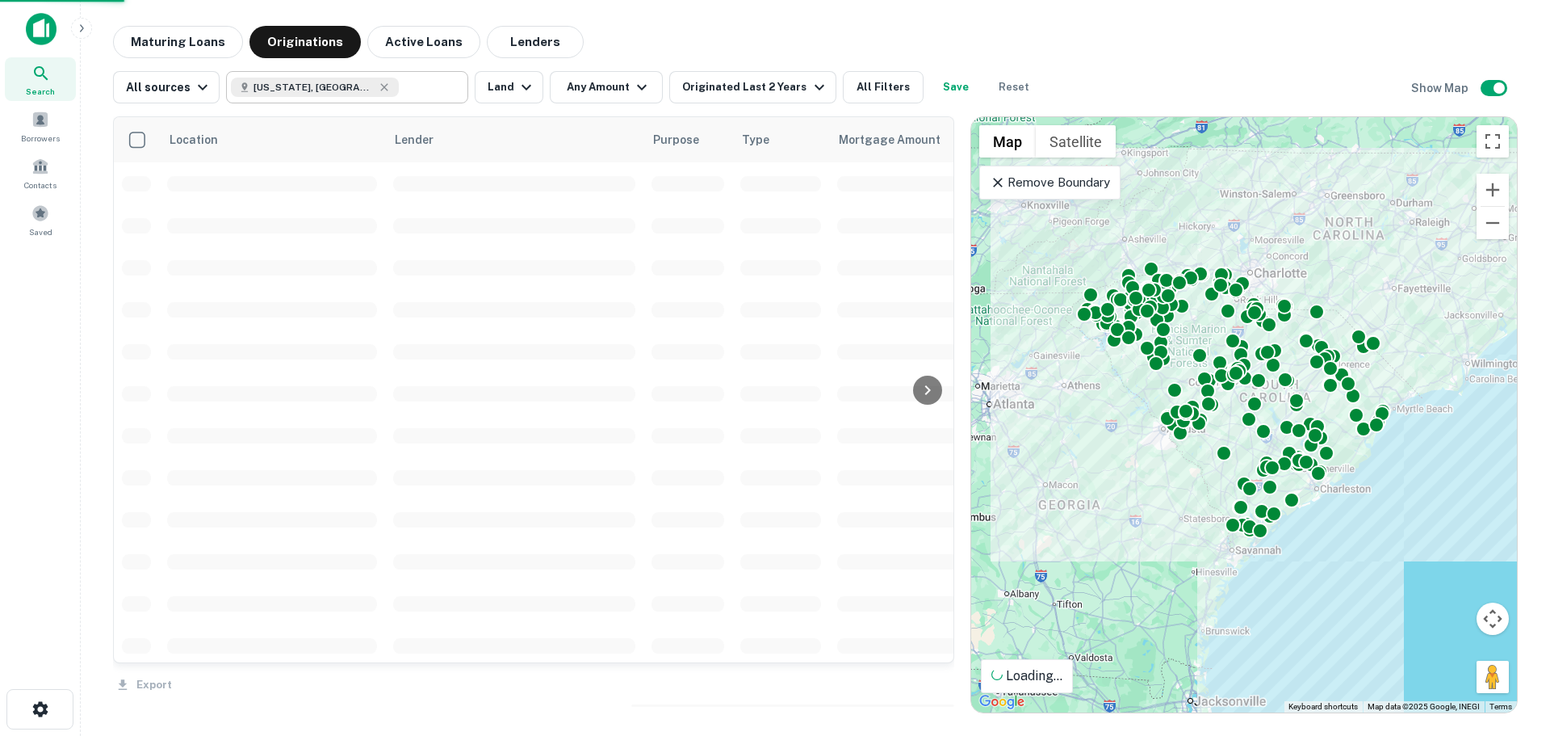
click at [602, 85] on div at bounding box center [775, 368] width 1550 height 736
click at [602, 85] on button "Any Amount" at bounding box center [606, 87] width 113 height 32
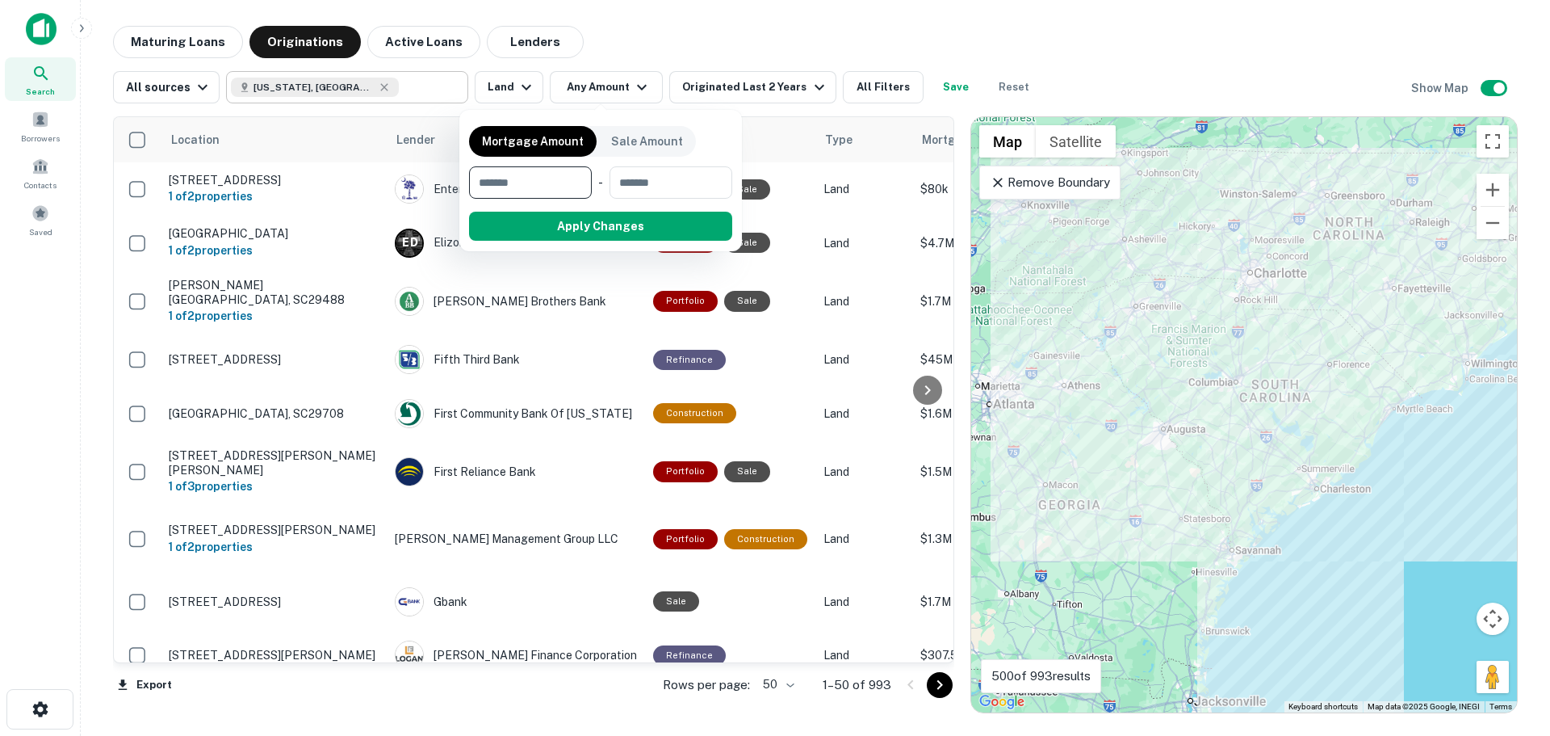
click at [539, 183] on input "number" at bounding box center [524, 182] width 111 height 32
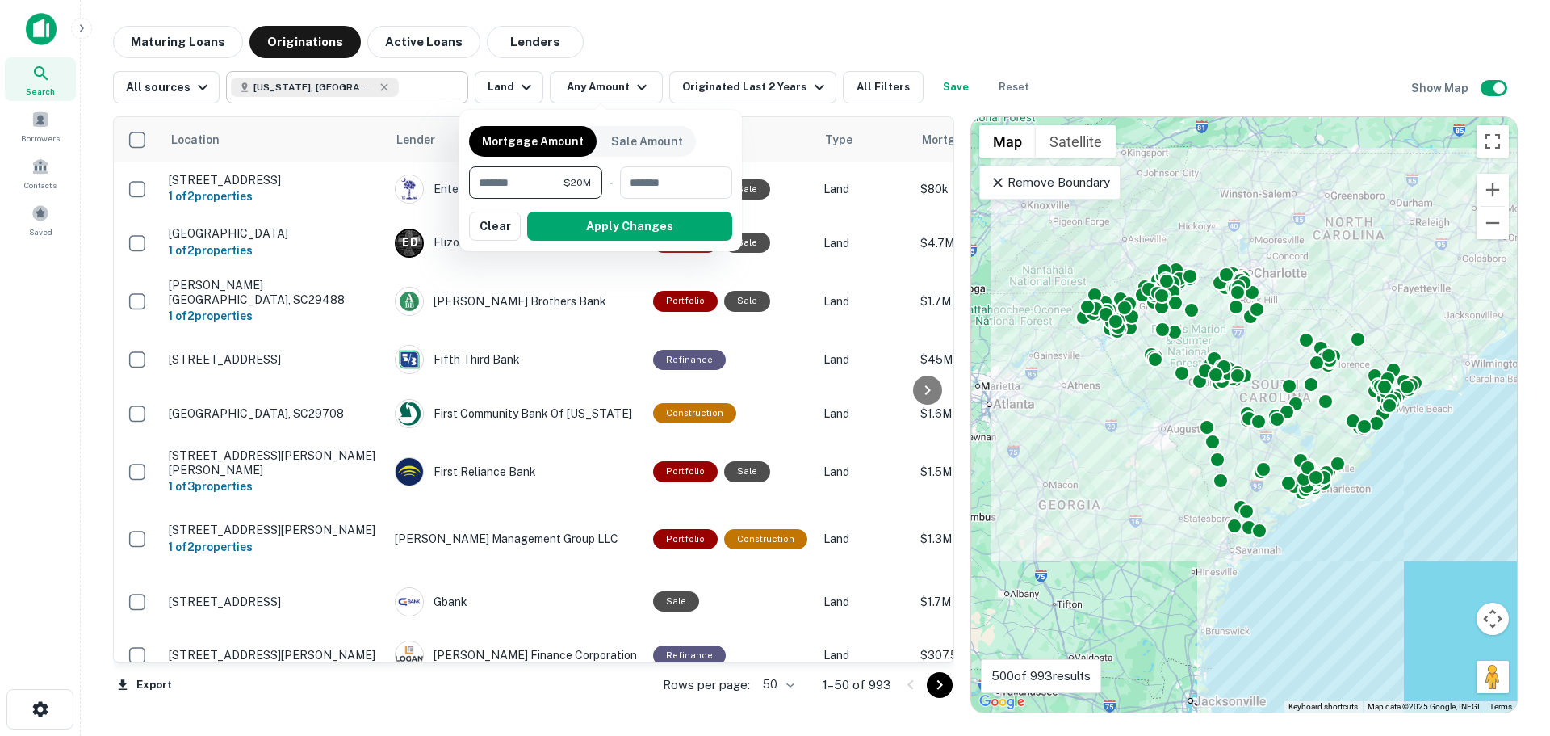
type input "********"
click at [619, 227] on button "Apply Changes" at bounding box center [629, 226] width 205 height 29
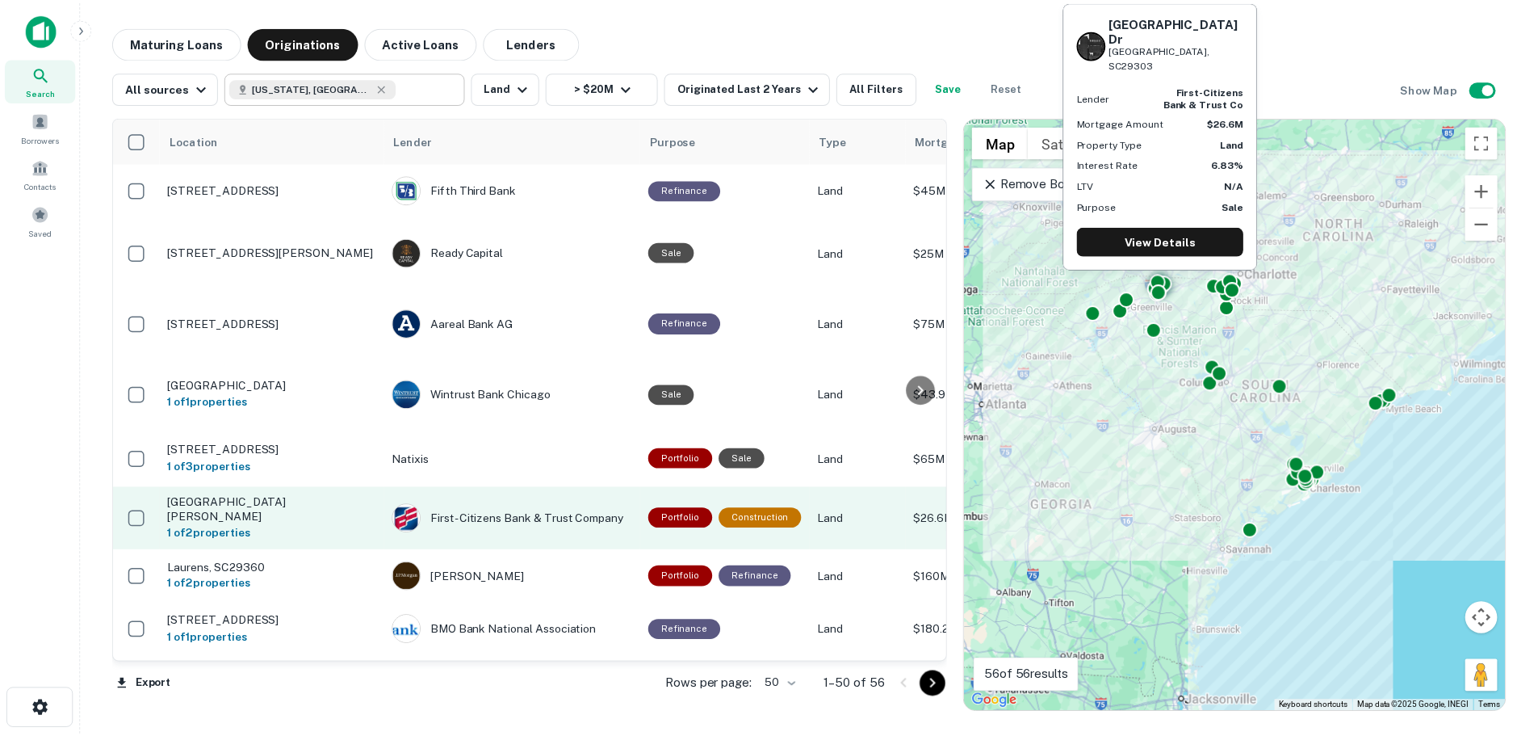
scroll to position [162, 0]
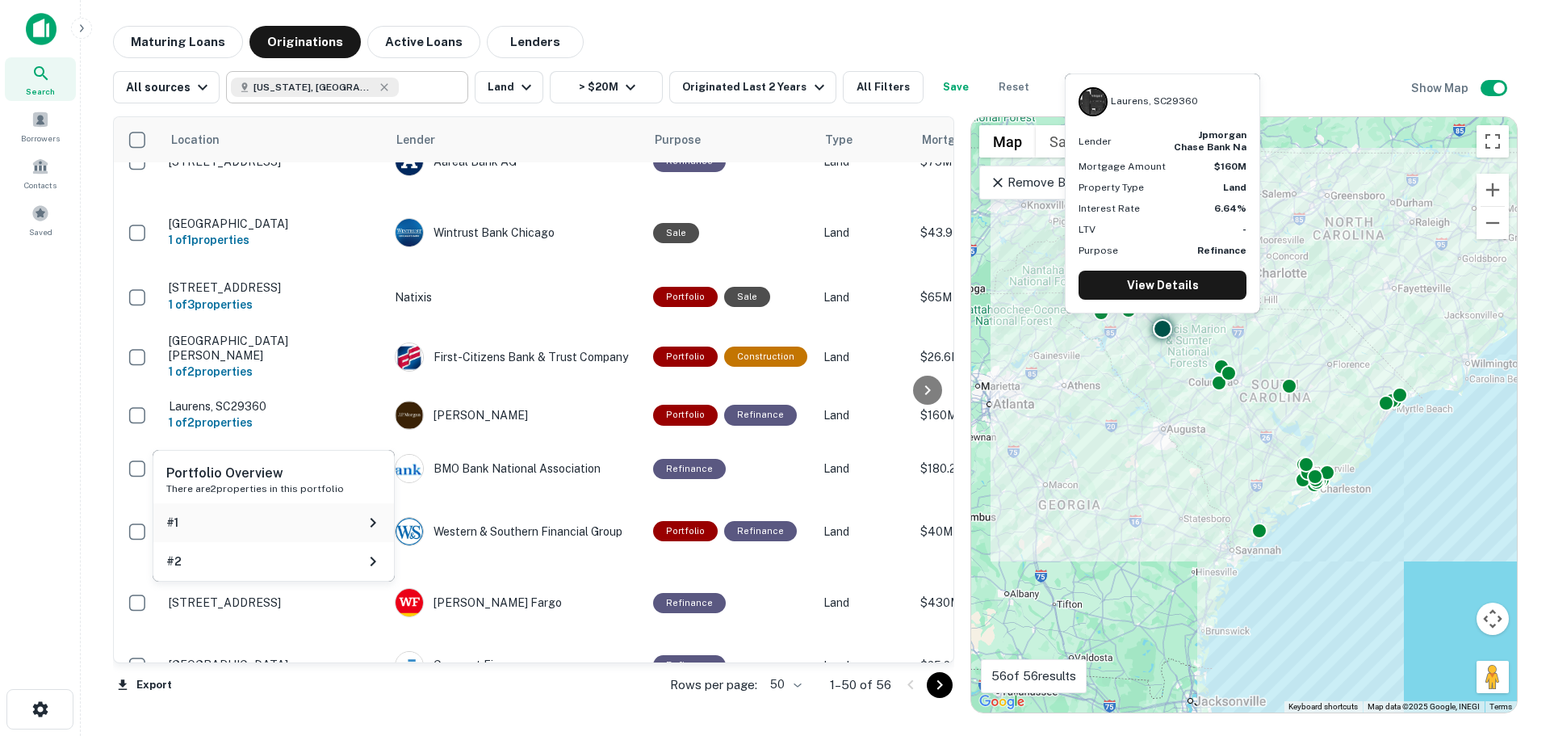
click at [363, 519] on icon at bounding box center [372, 522] width 19 height 19
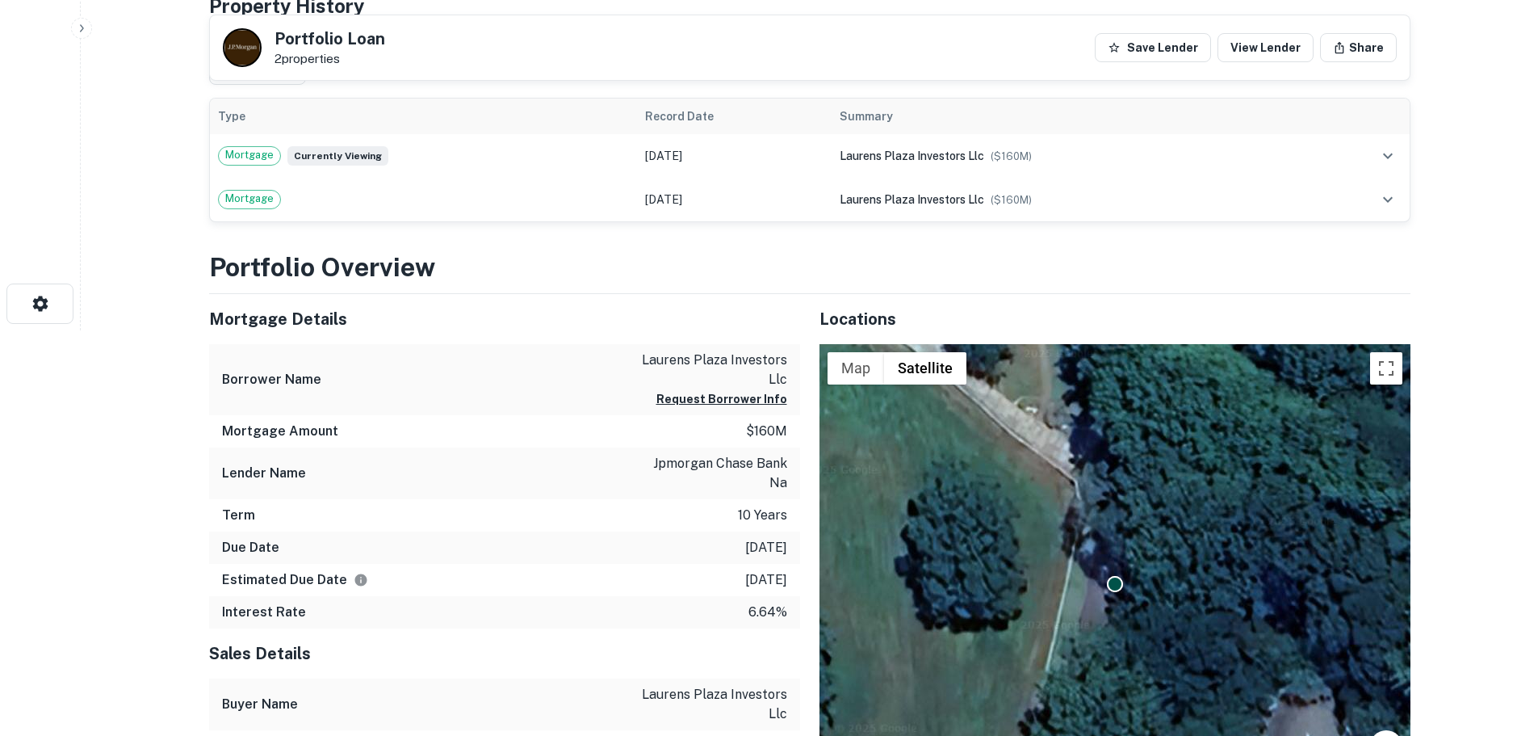
scroll to position [613, 0]
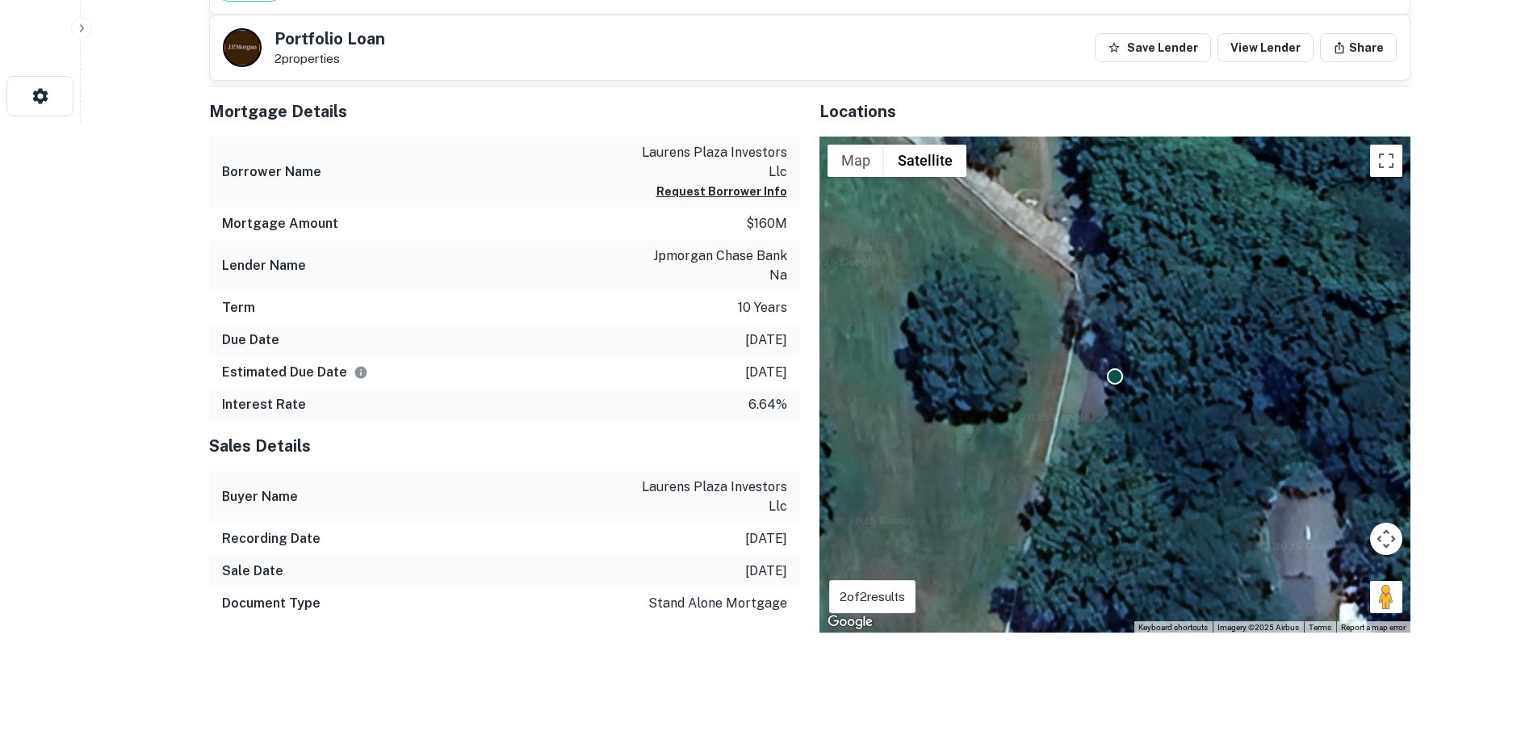
click at [681, 151] on p "laurens plaza investors llc" at bounding box center [714, 162] width 145 height 39
copy div "laurens plaza investors llc Request Borrower Info"
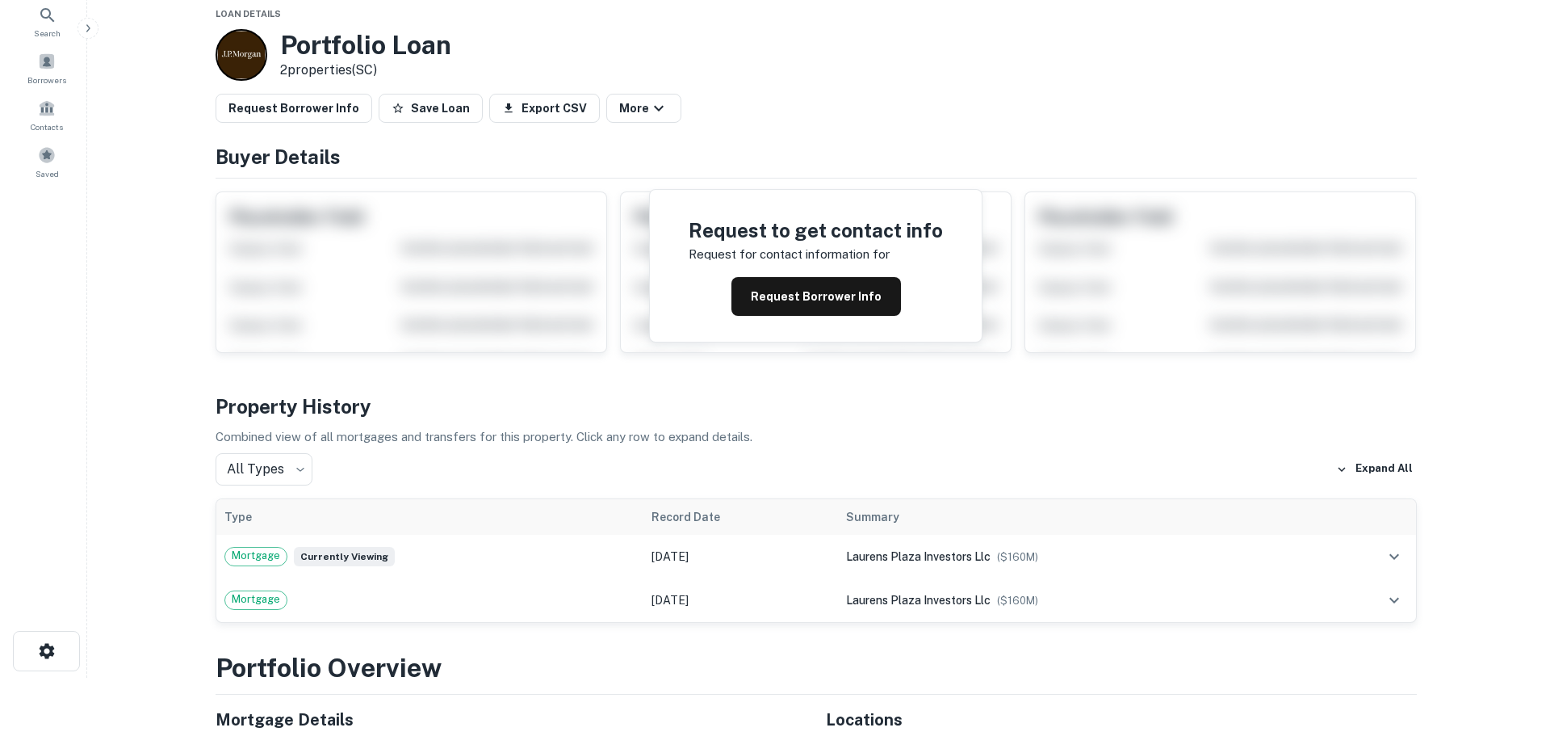
scroll to position [0, 0]
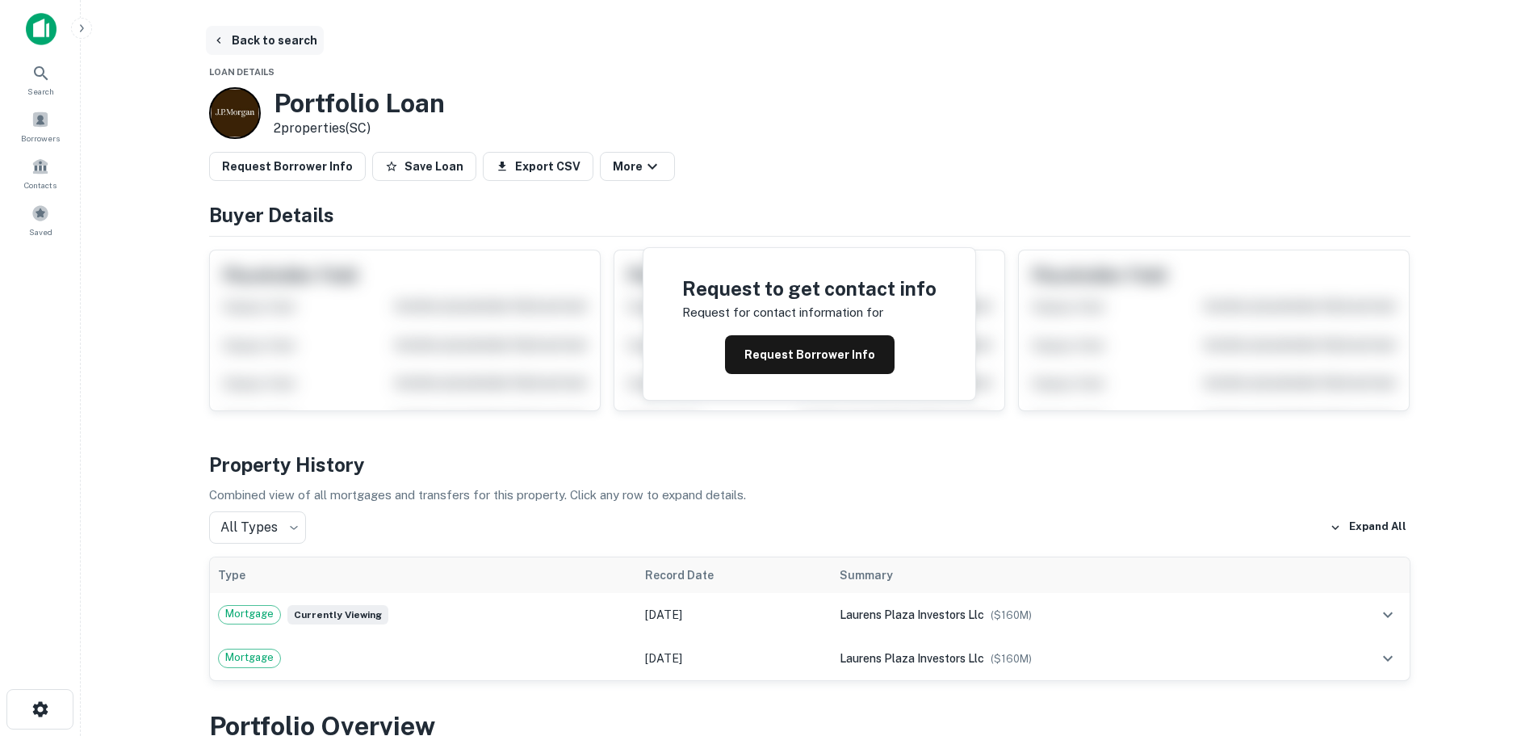
click at [218, 33] on button "Back to search" at bounding box center [265, 40] width 118 height 29
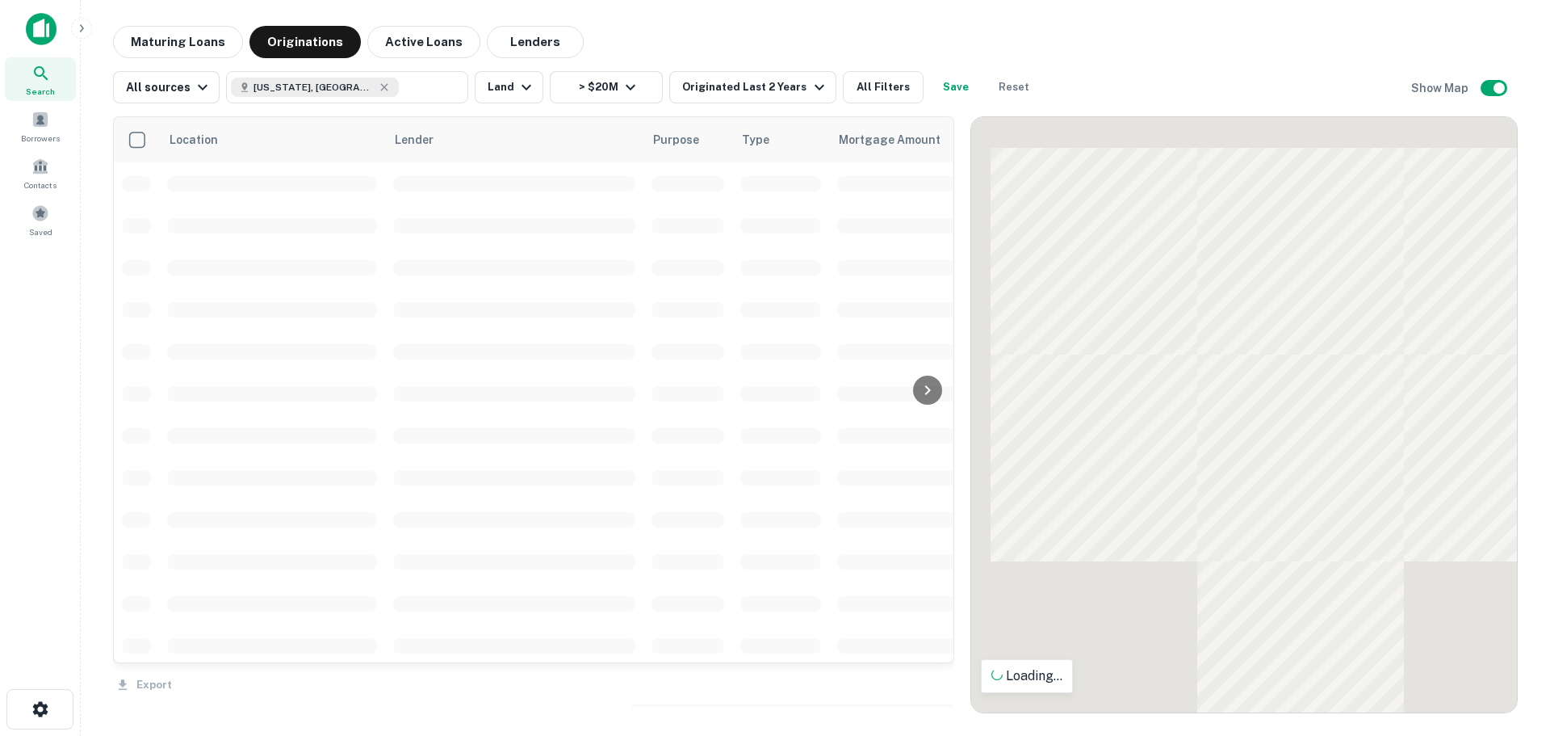
scroll to position [162, 0]
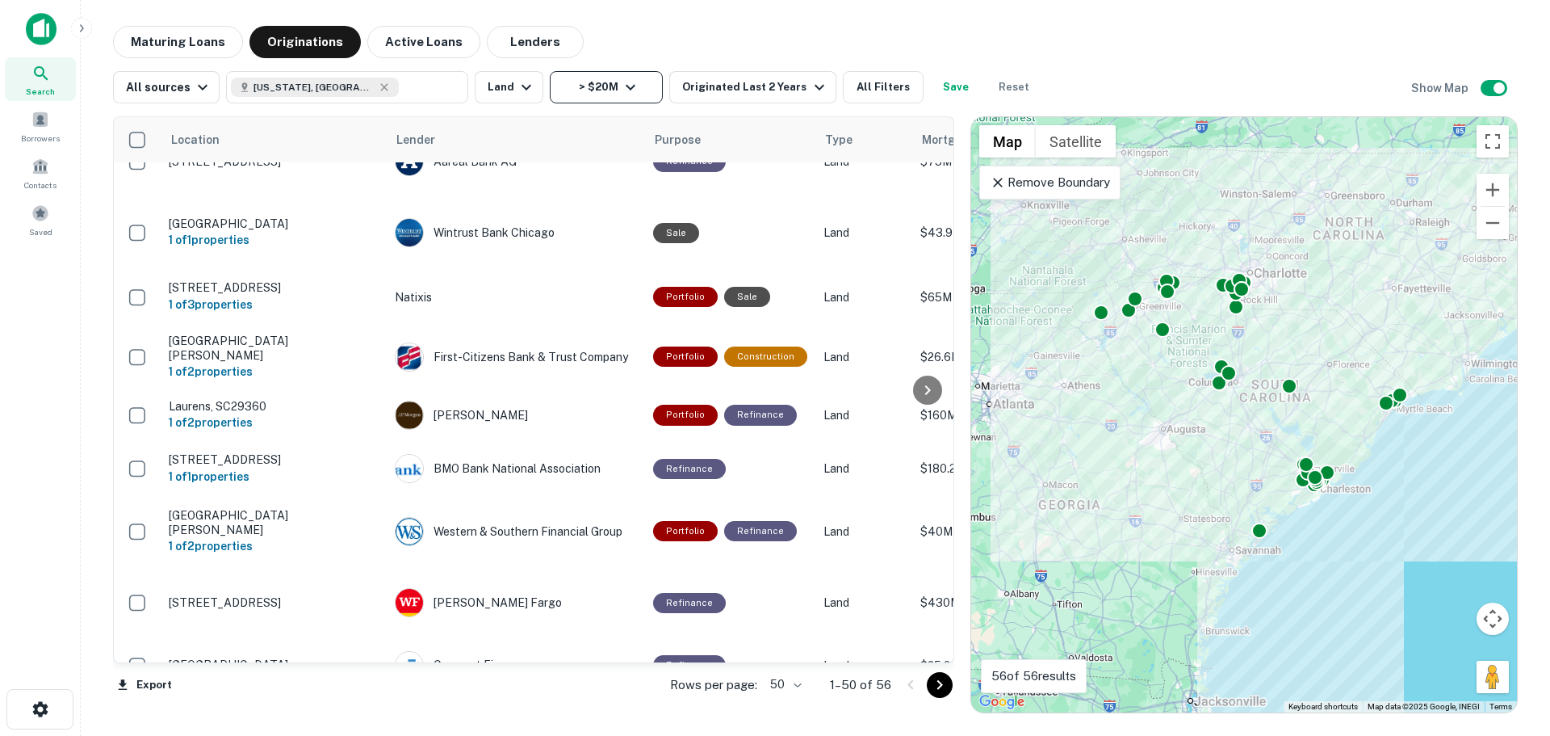
click at [578, 91] on button "> $20M" at bounding box center [606, 87] width 113 height 32
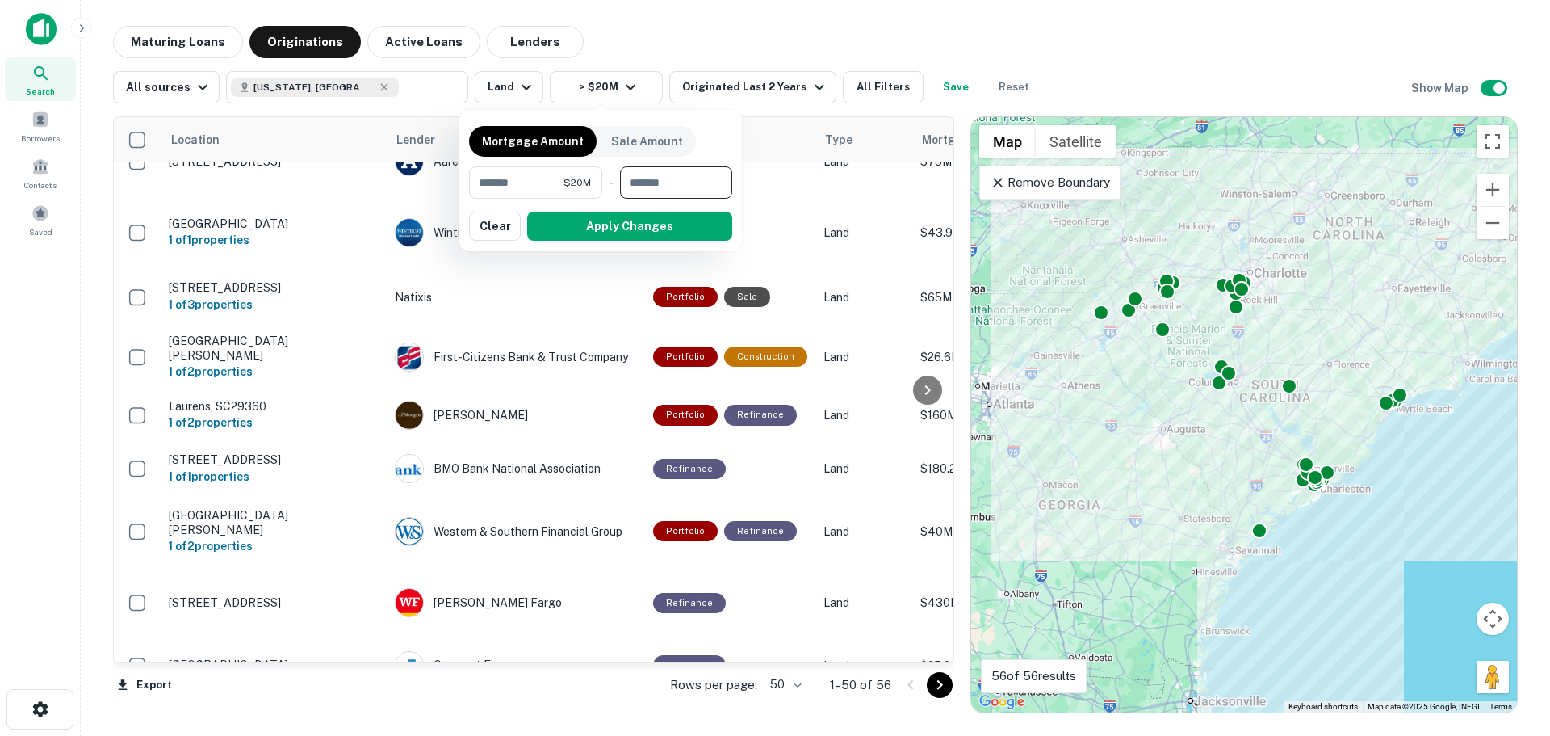
click at [638, 175] on input "number" at bounding box center [670, 182] width 101 height 32
type input "********"
click at [656, 229] on button "Apply Changes" at bounding box center [629, 226] width 205 height 29
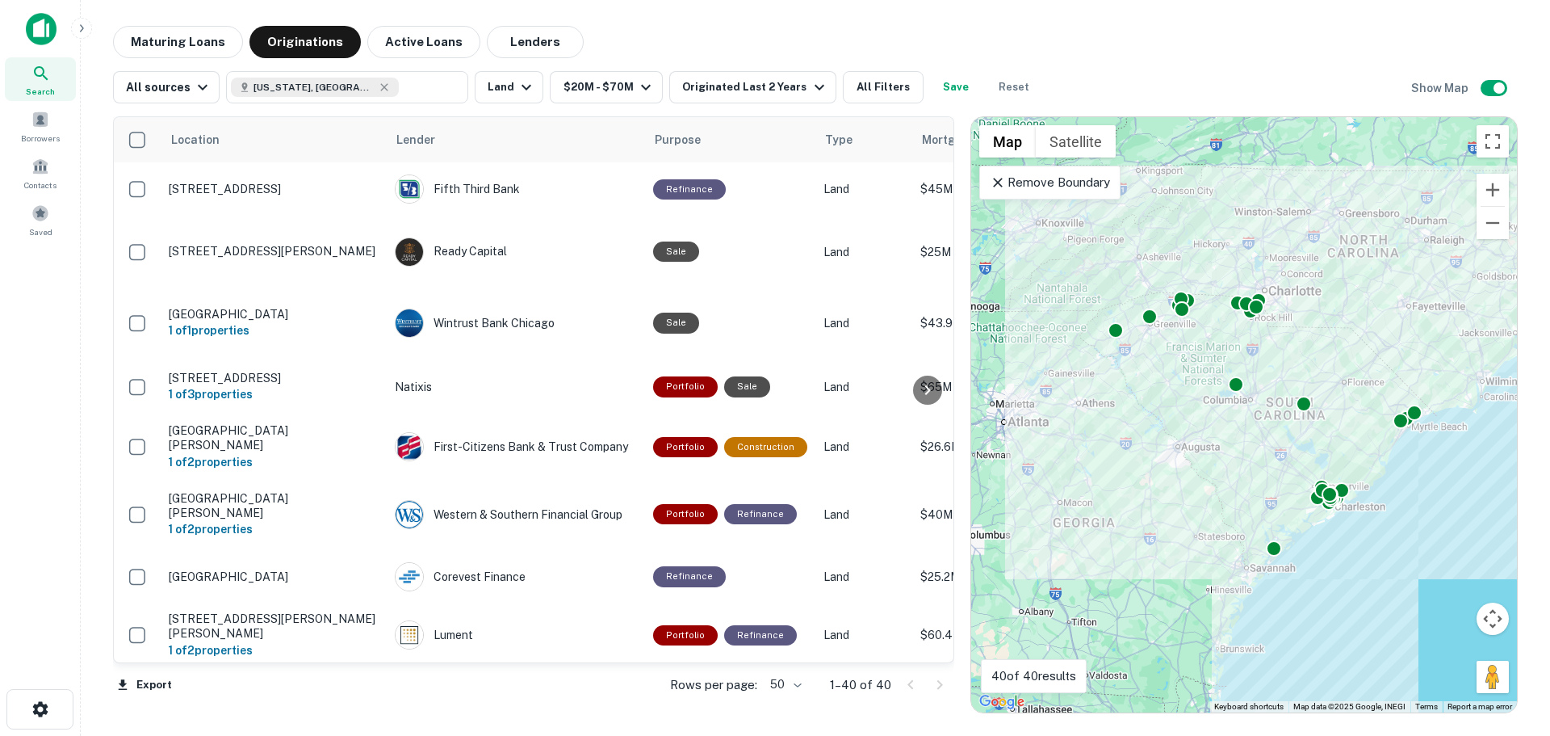
drag, startPoint x: 338, startPoint y: 528, endPoint x: 1152, endPoint y: 593, distance: 815.8
click at [1152, 593] on div "To activate drag with keyboard, press Alt + Enter. Once in keyboard drag state,…" at bounding box center [1244, 414] width 546 height 595
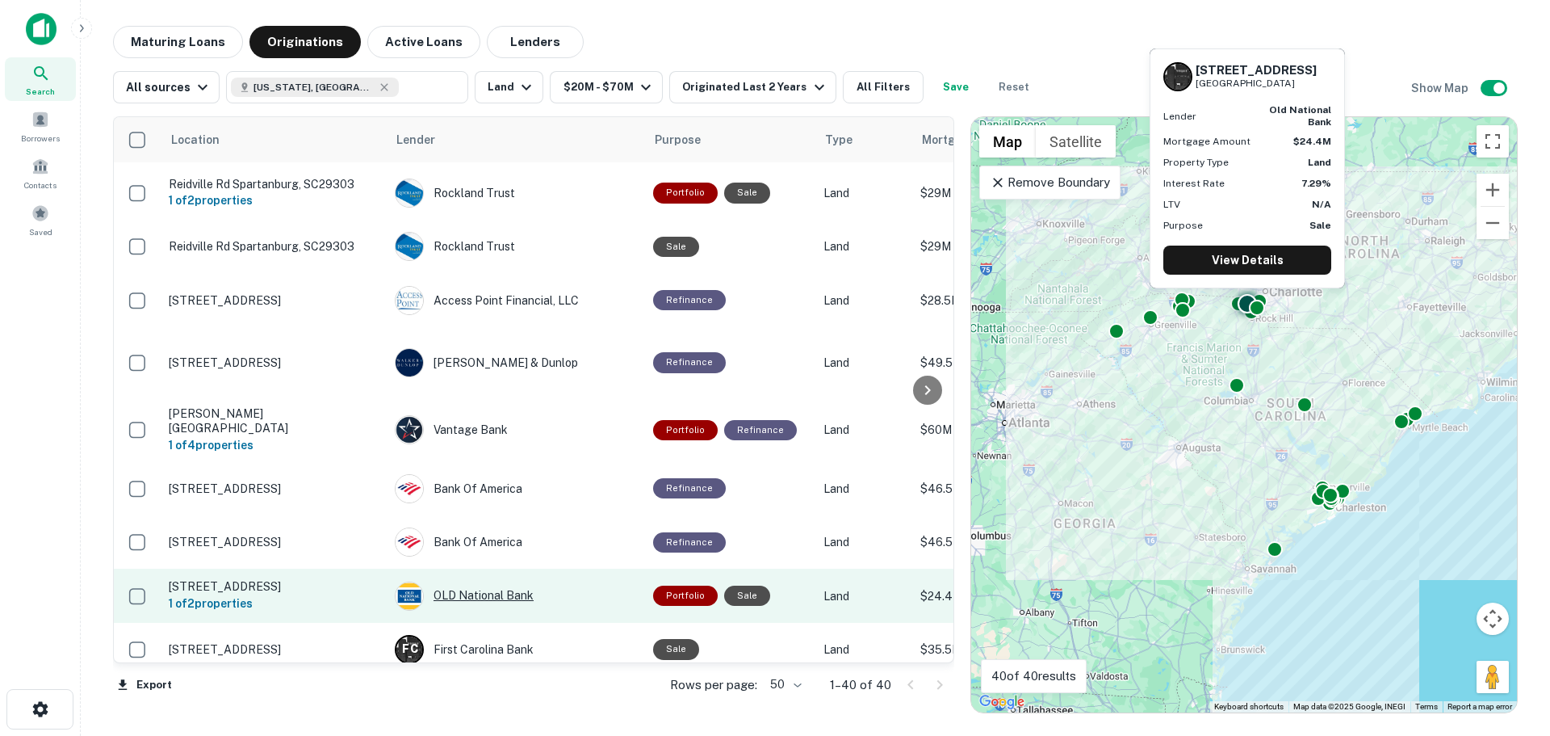
scroll to position [1909, 0]
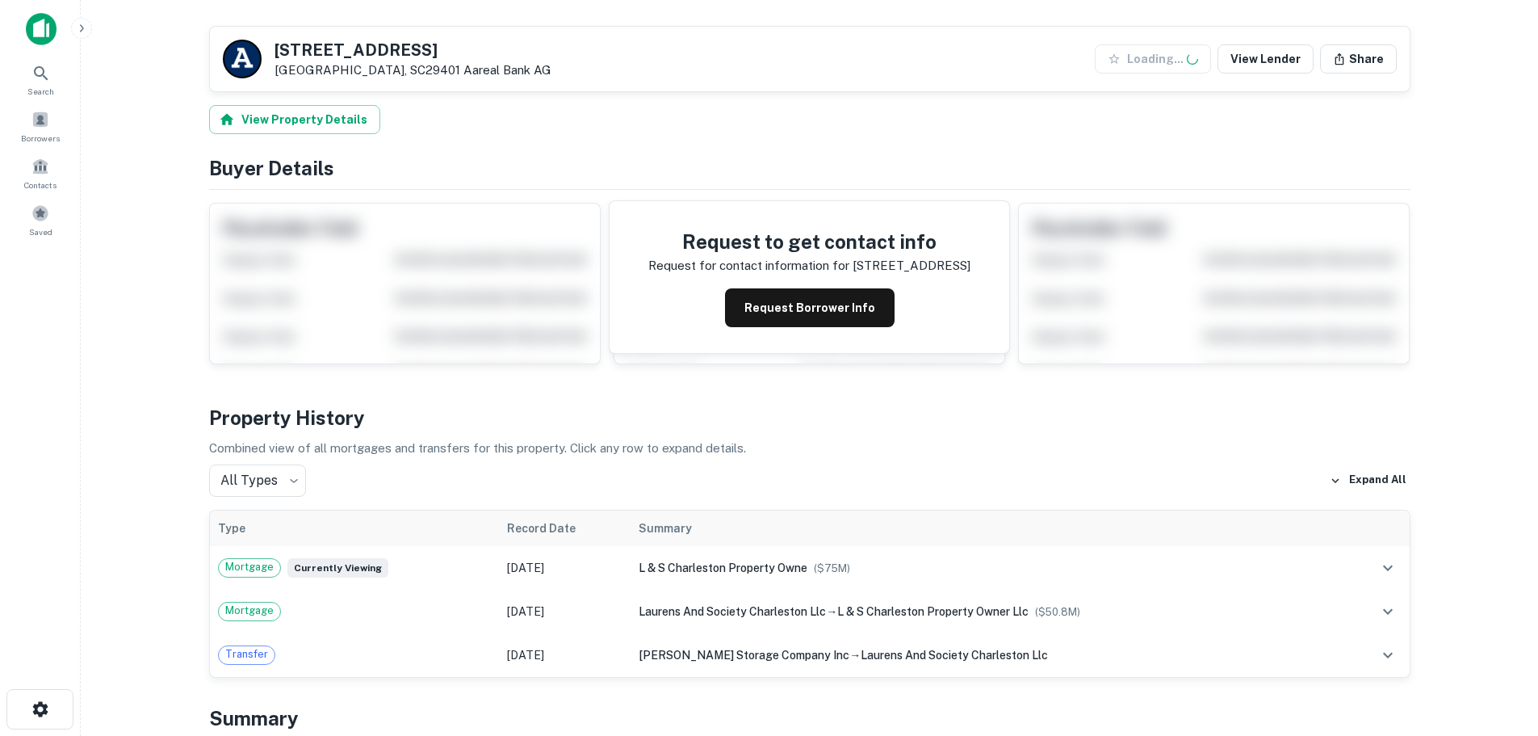
scroll to position [485, 0]
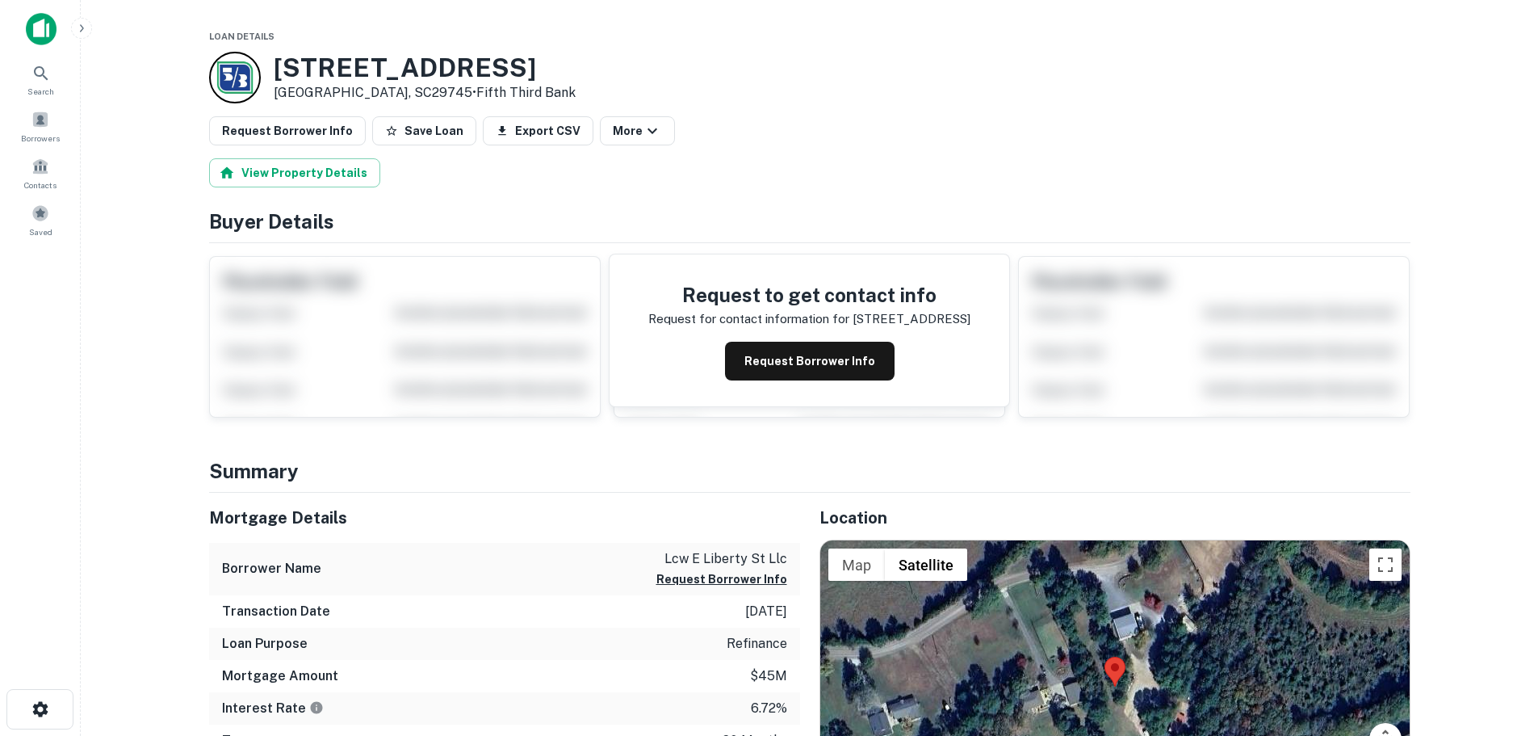
click at [428, 57] on h3 "1039 Liberty St E" at bounding box center [425, 67] width 302 height 31
copy h3 "1039 Liberty St E"
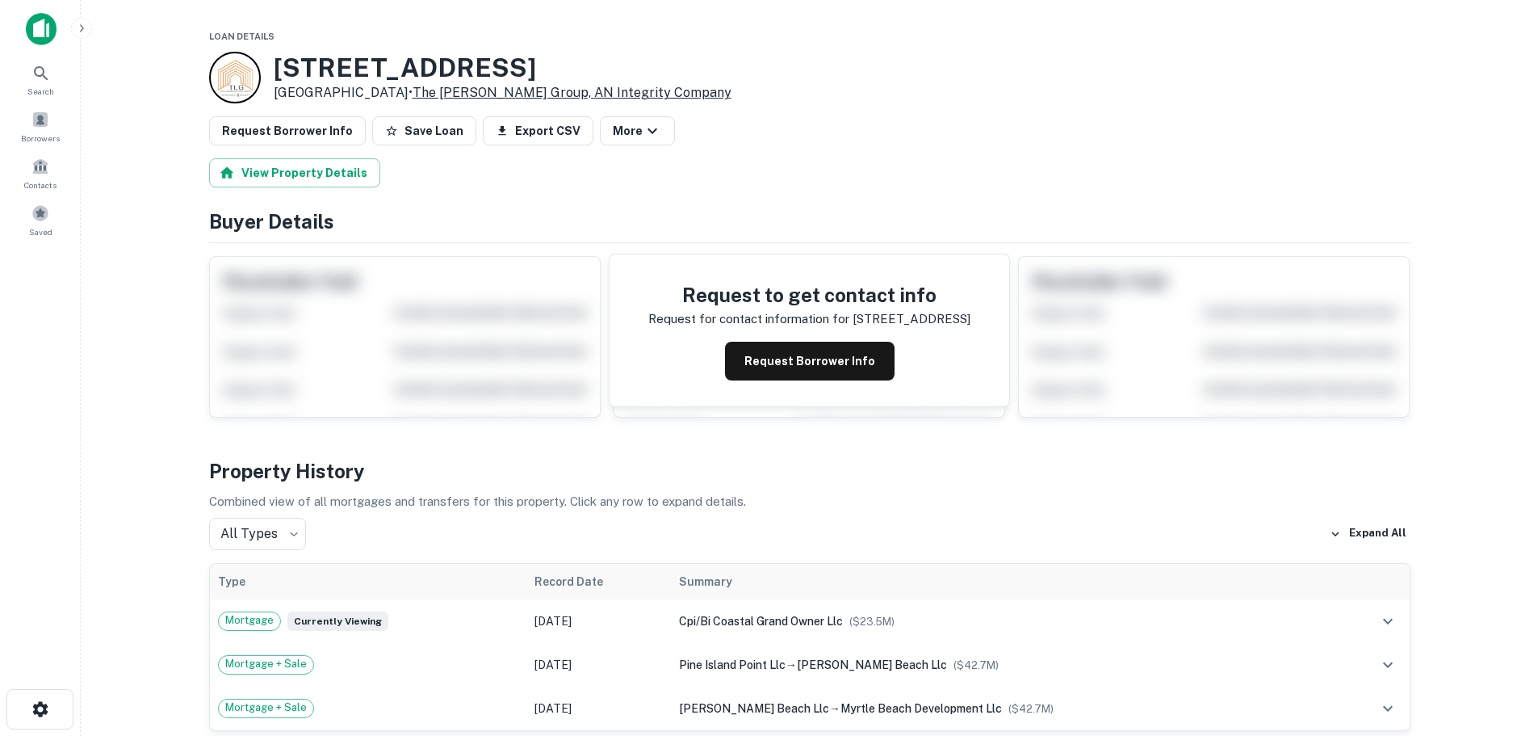
click at [443, 95] on link "The [PERSON_NAME] Group, AN Integrity Company" at bounding box center [572, 92] width 319 height 15
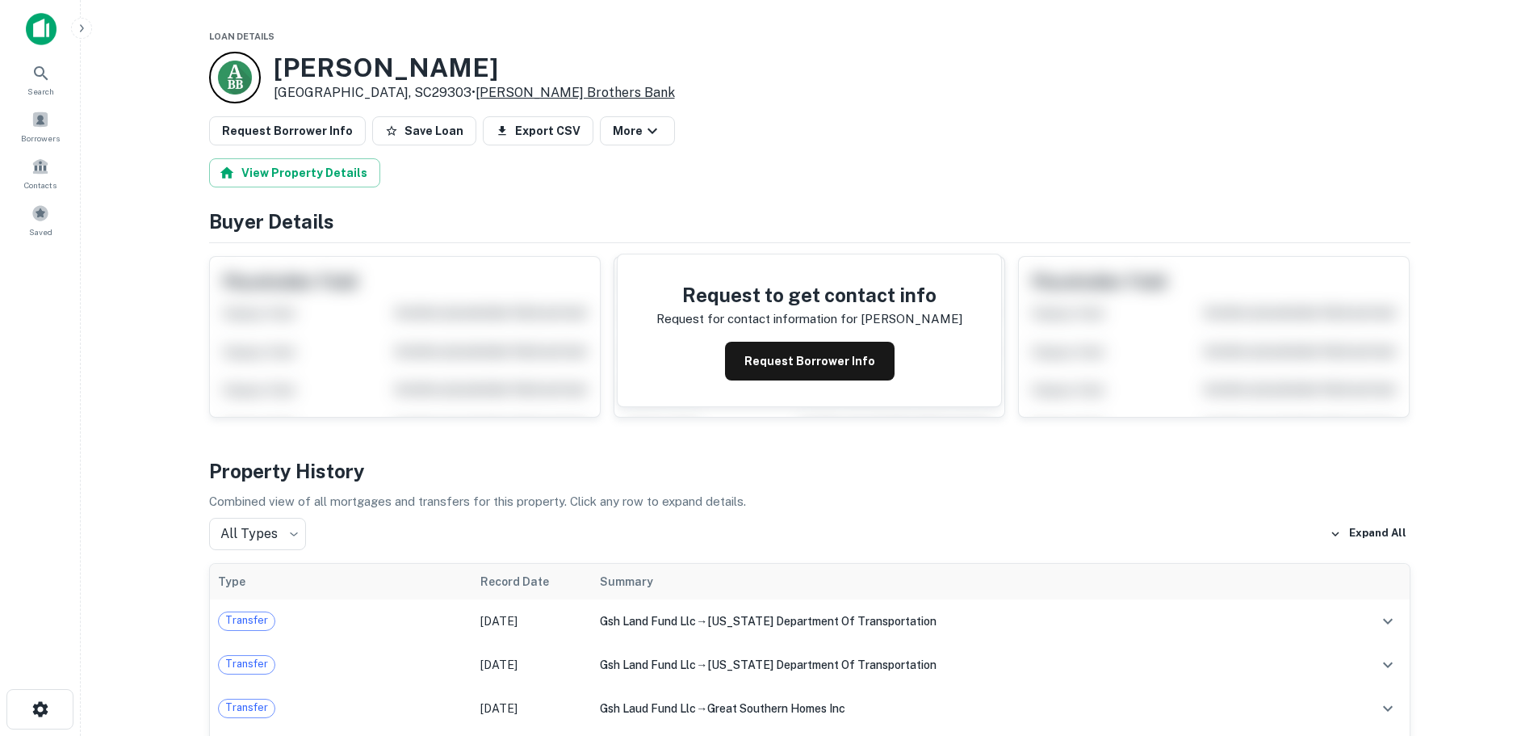
click at [485, 89] on link "Anderson Brothers Bank" at bounding box center [575, 92] width 199 height 15
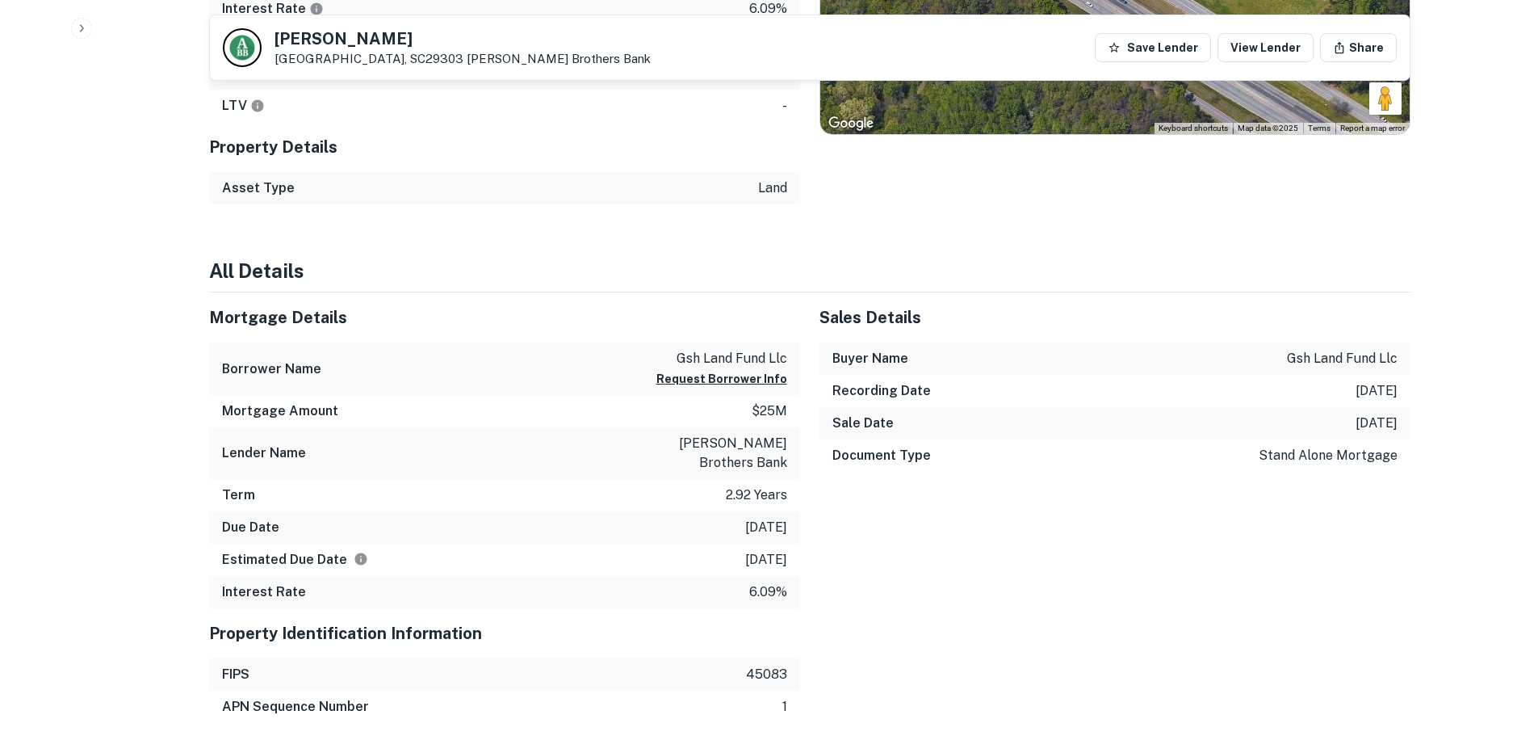
scroll to position [1050, 0]
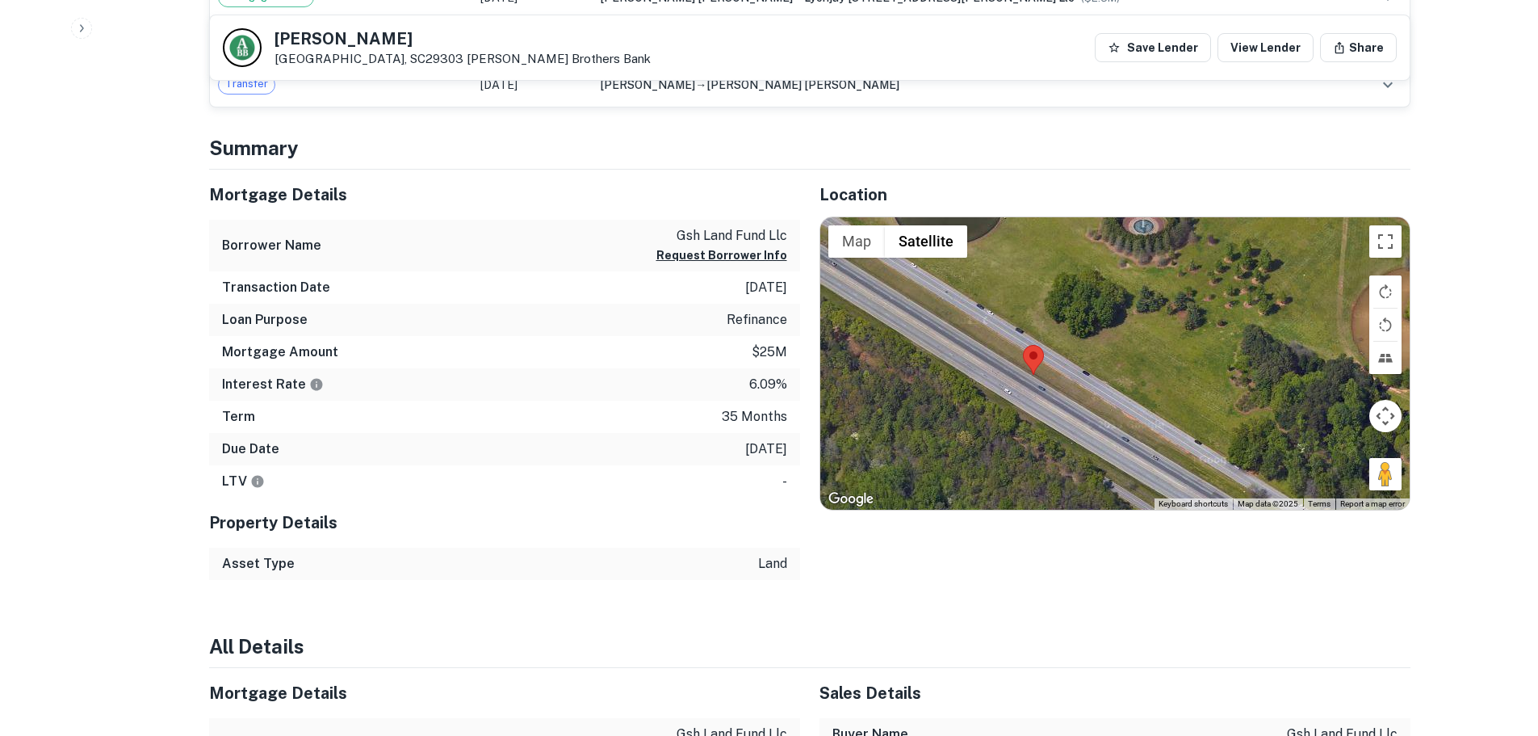
drag, startPoint x: 1313, startPoint y: 398, endPoint x: 1228, endPoint y: 412, distance: 85.9
click at [1228, 412] on div at bounding box center [1115, 363] width 590 height 292
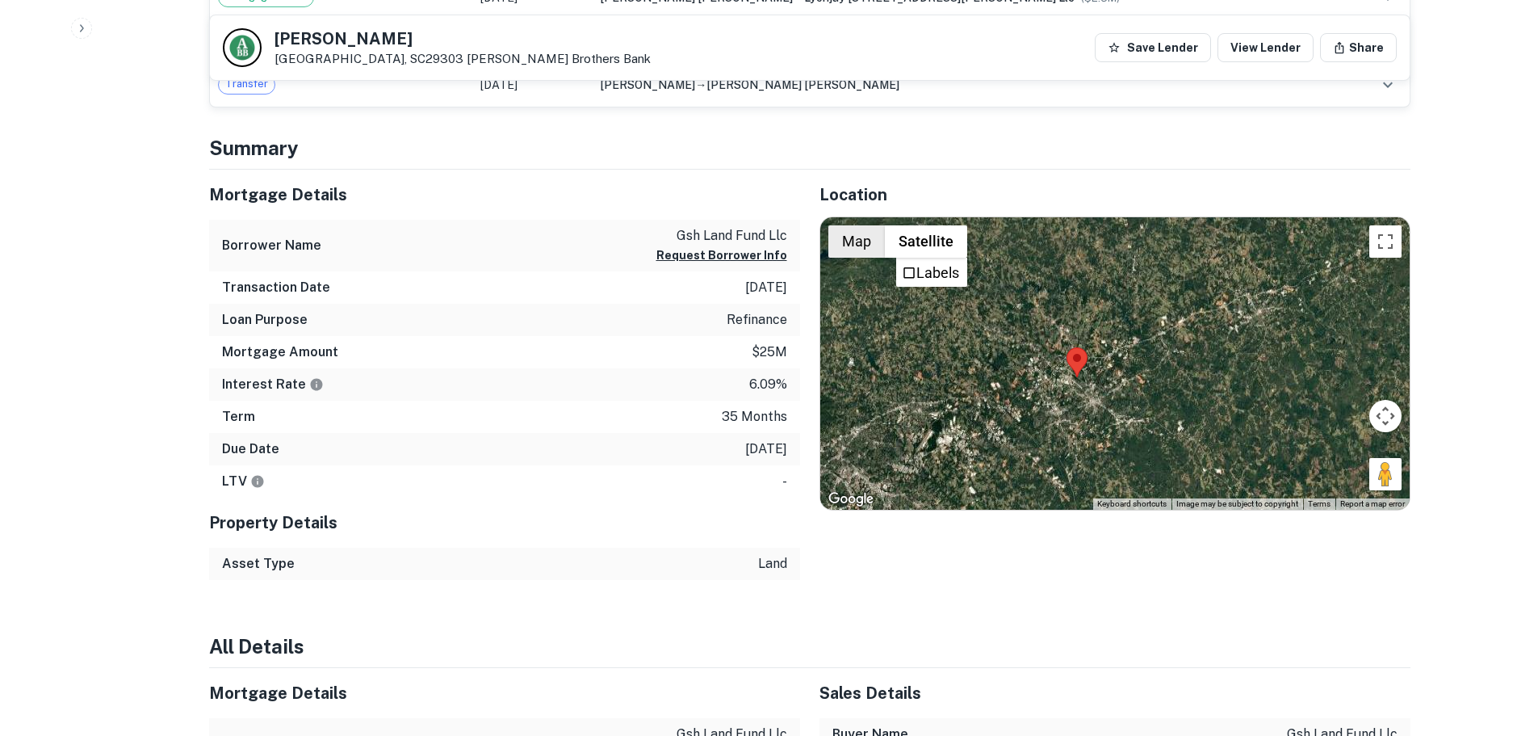
click at [855, 241] on button "Map" at bounding box center [857, 241] width 57 height 32
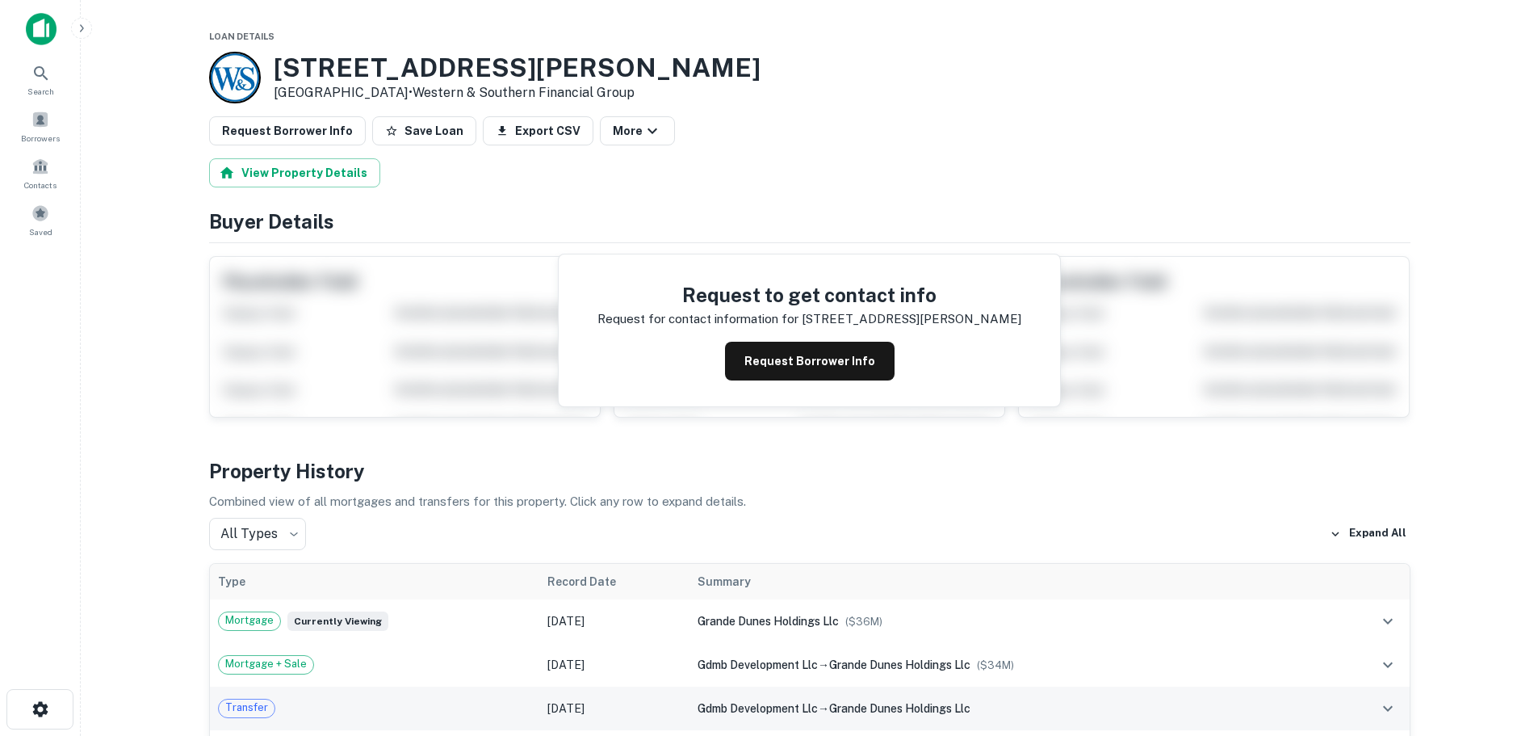
scroll to position [404, 0]
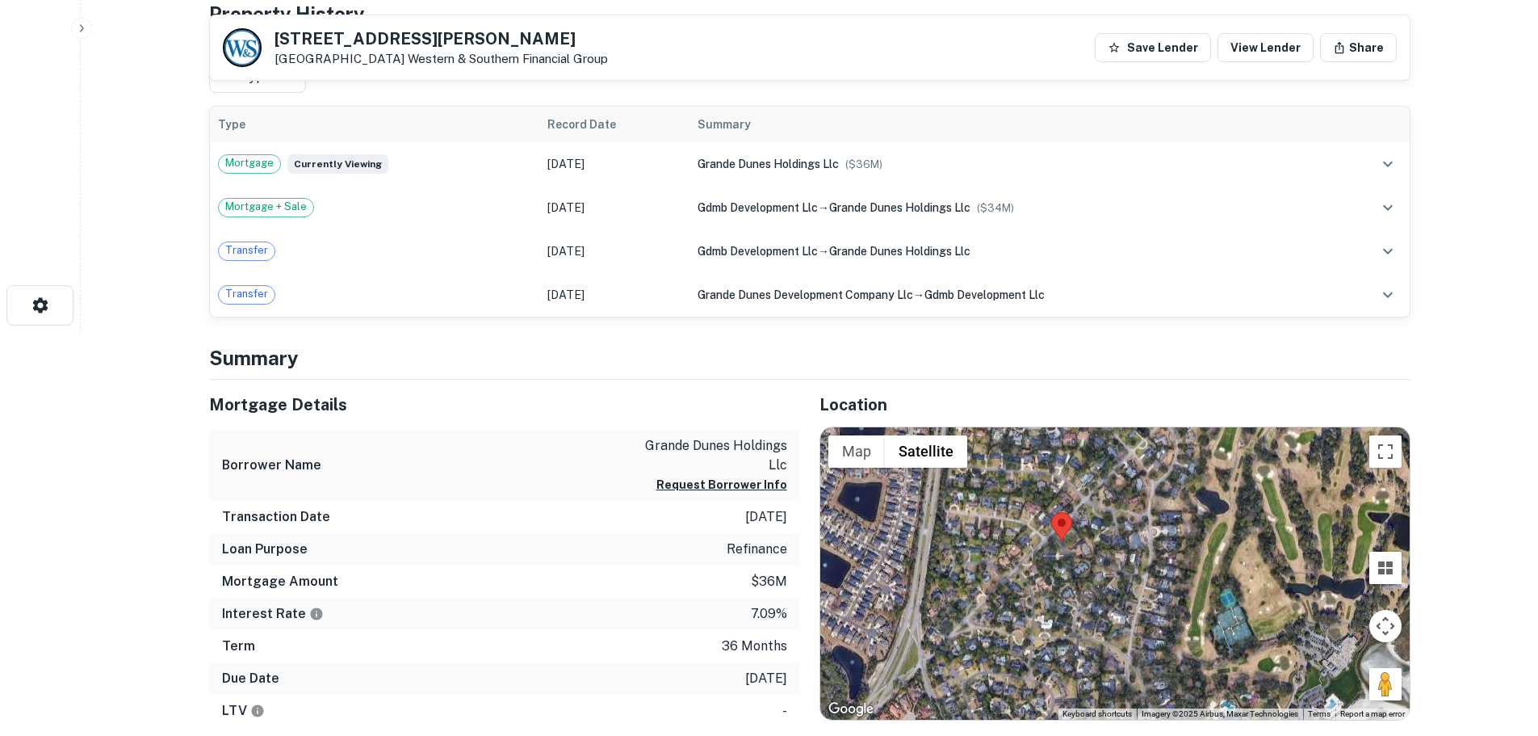
drag, startPoint x: 1118, startPoint y: 470, endPoint x: 1105, endPoint y: 569, distance: 99.4
click at [1105, 569] on div at bounding box center [1115, 573] width 590 height 292
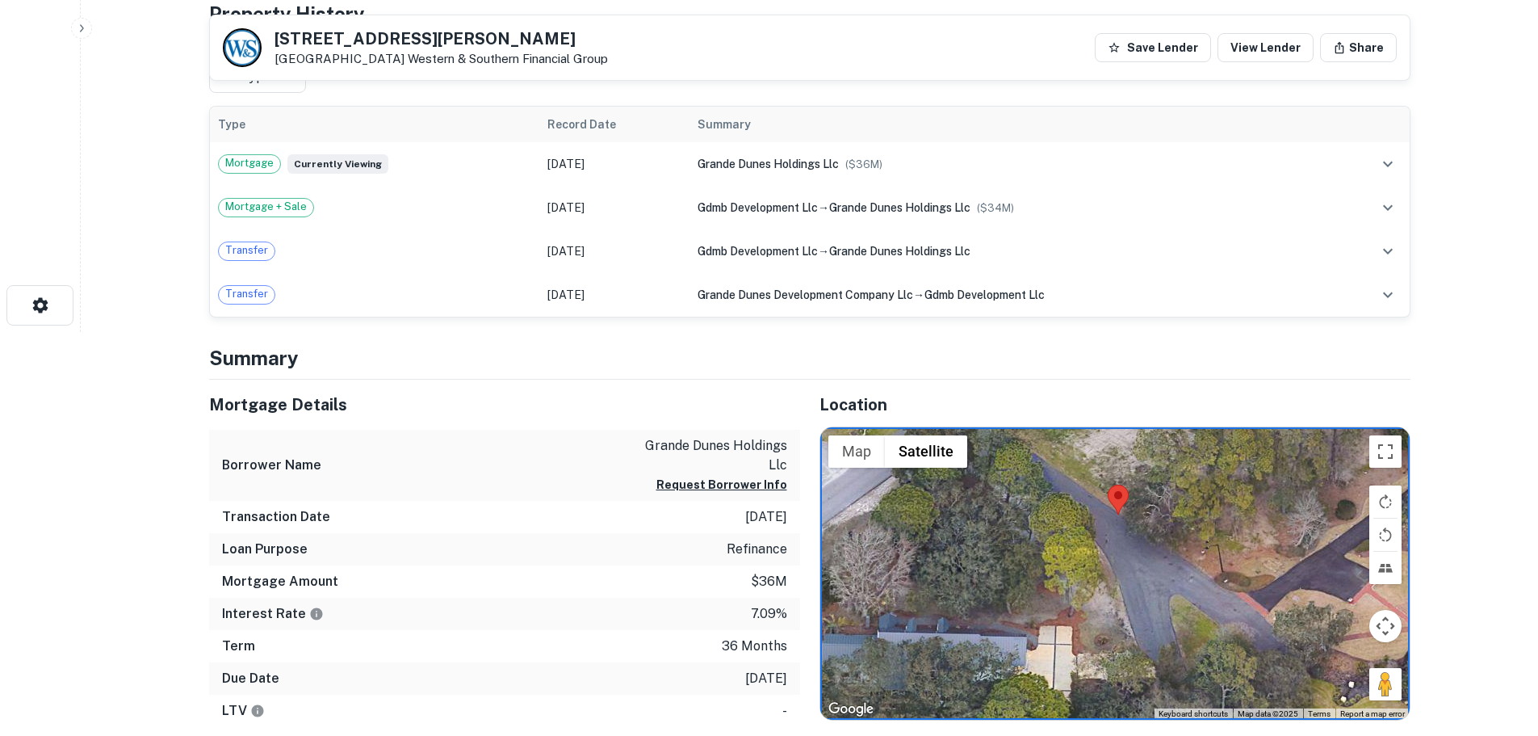
click at [735, 445] on p "grande dunes holdings llc" at bounding box center [714, 455] width 145 height 39
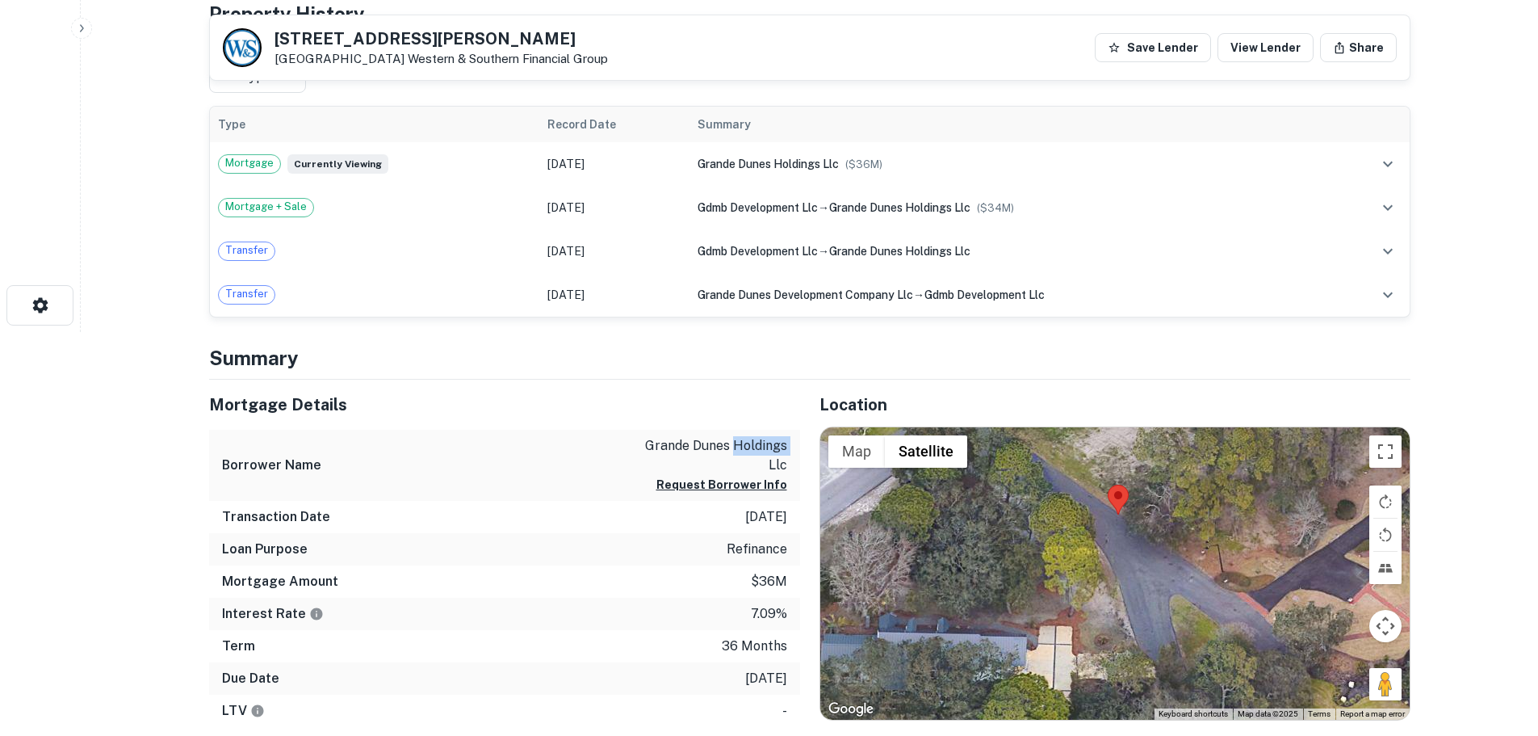
click at [735, 445] on p "grande dunes holdings llc" at bounding box center [714, 455] width 145 height 39
copy div "grande dunes holdings llc Request Borrower Info"
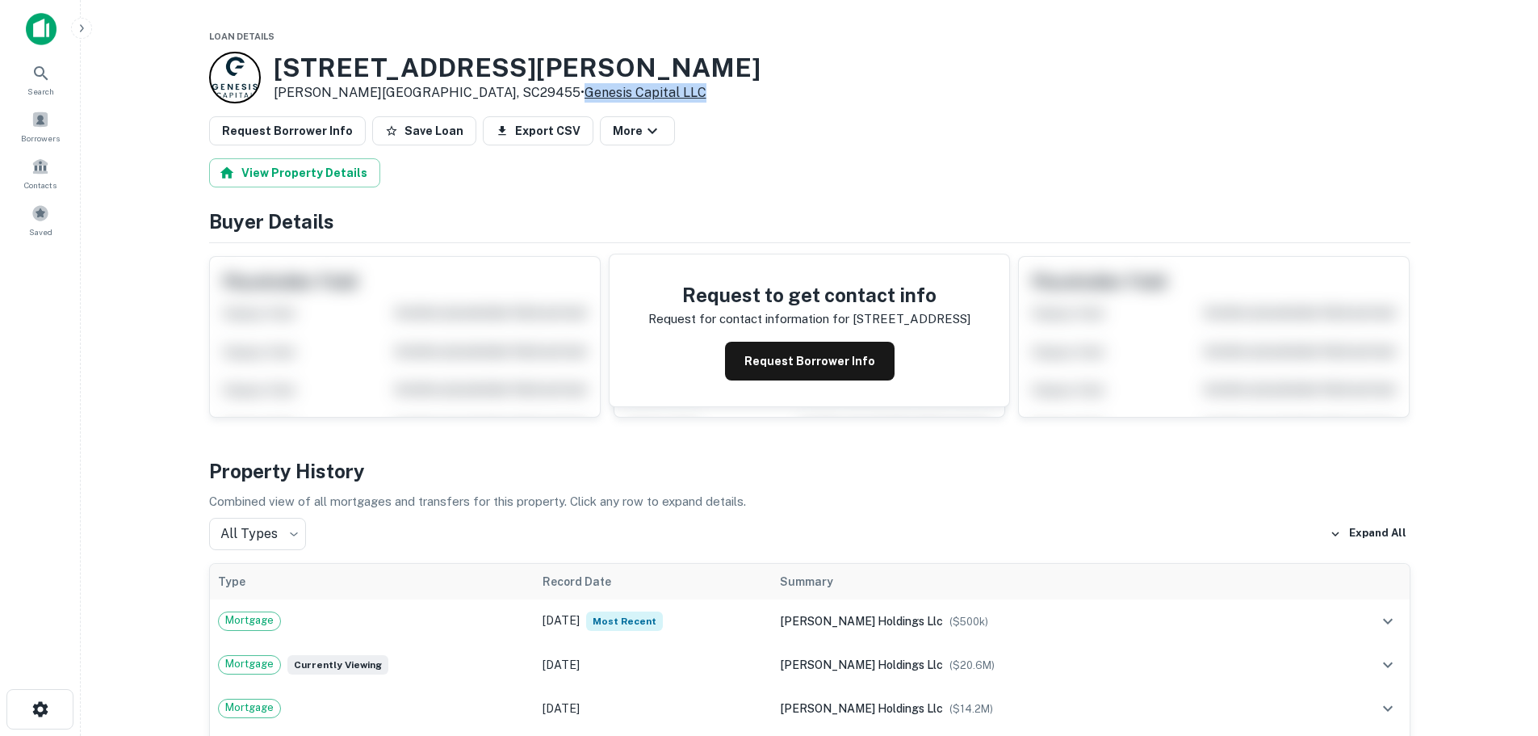
drag, startPoint x: 552, startPoint y: 92, endPoint x: 422, endPoint y: 93, distance: 129.2
click at [422, 93] on div "[STREET_ADDRESS][PERSON_NAME] • Genesis Capital LLC" at bounding box center [810, 78] width 1202 height 52
click at [585, 92] on link "Genesis Capital LLC" at bounding box center [646, 92] width 122 height 15
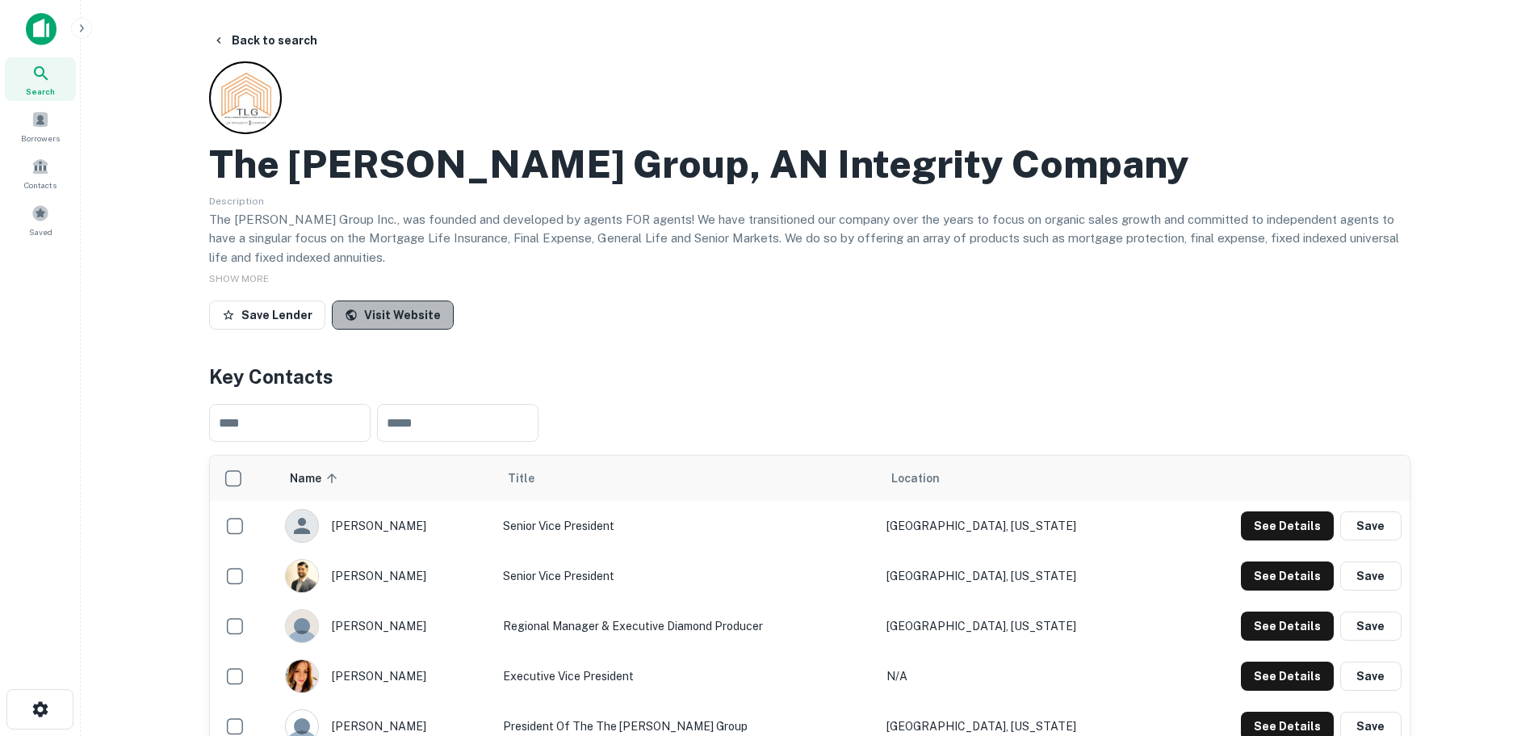
click at [409, 312] on link "Visit Website" at bounding box center [393, 314] width 122 height 29
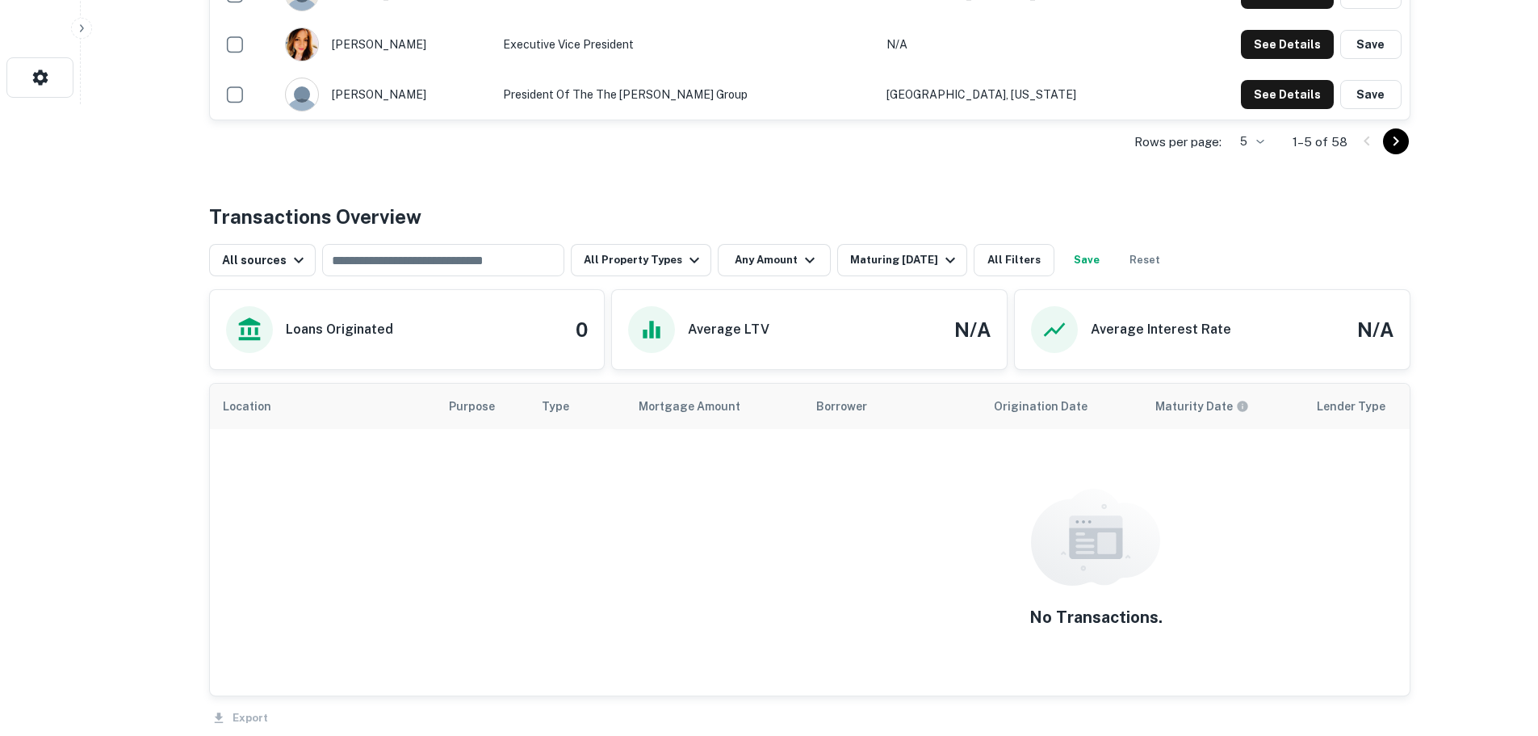
scroll to position [781, 0]
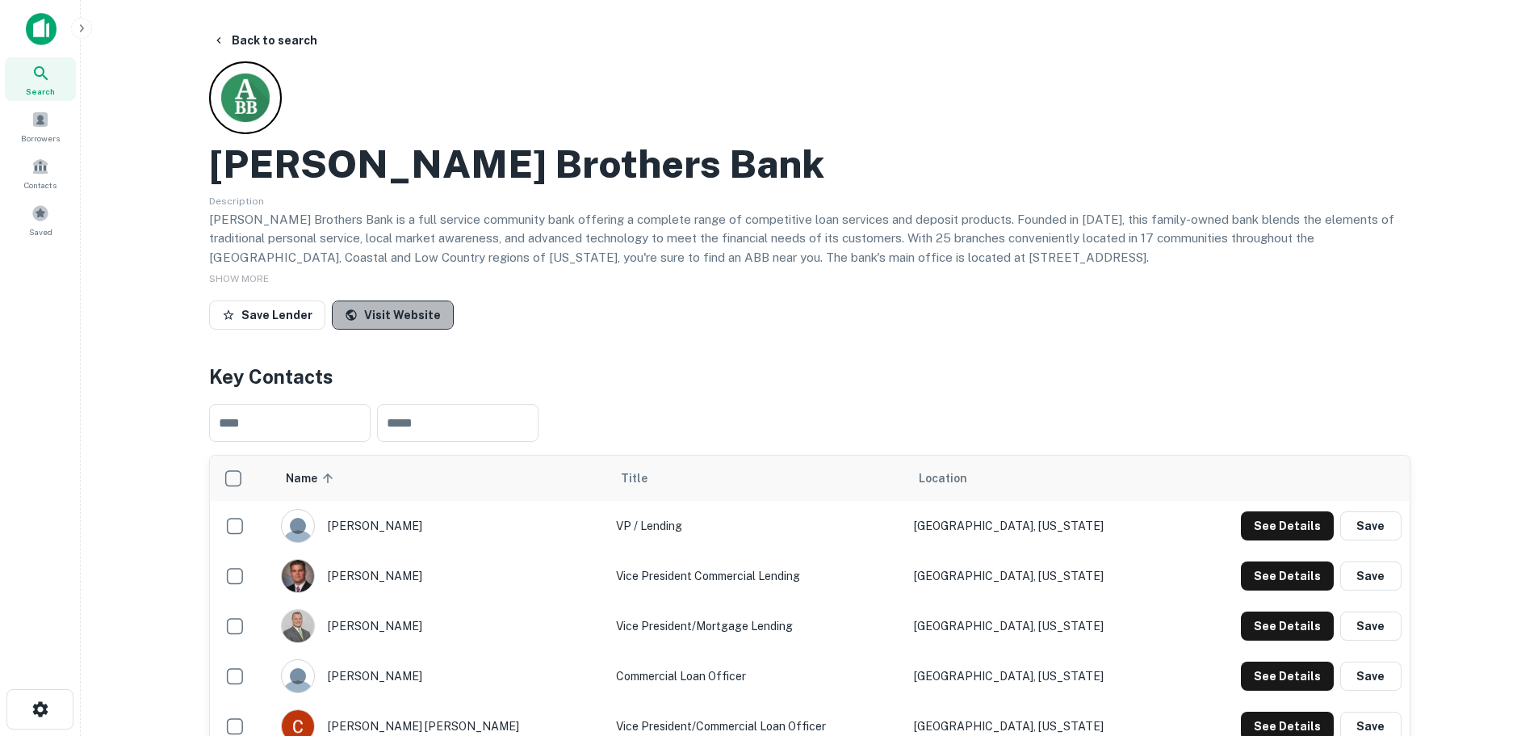
click at [415, 311] on link "Visit Website" at bounding box center [393, 314] width 122 height 29
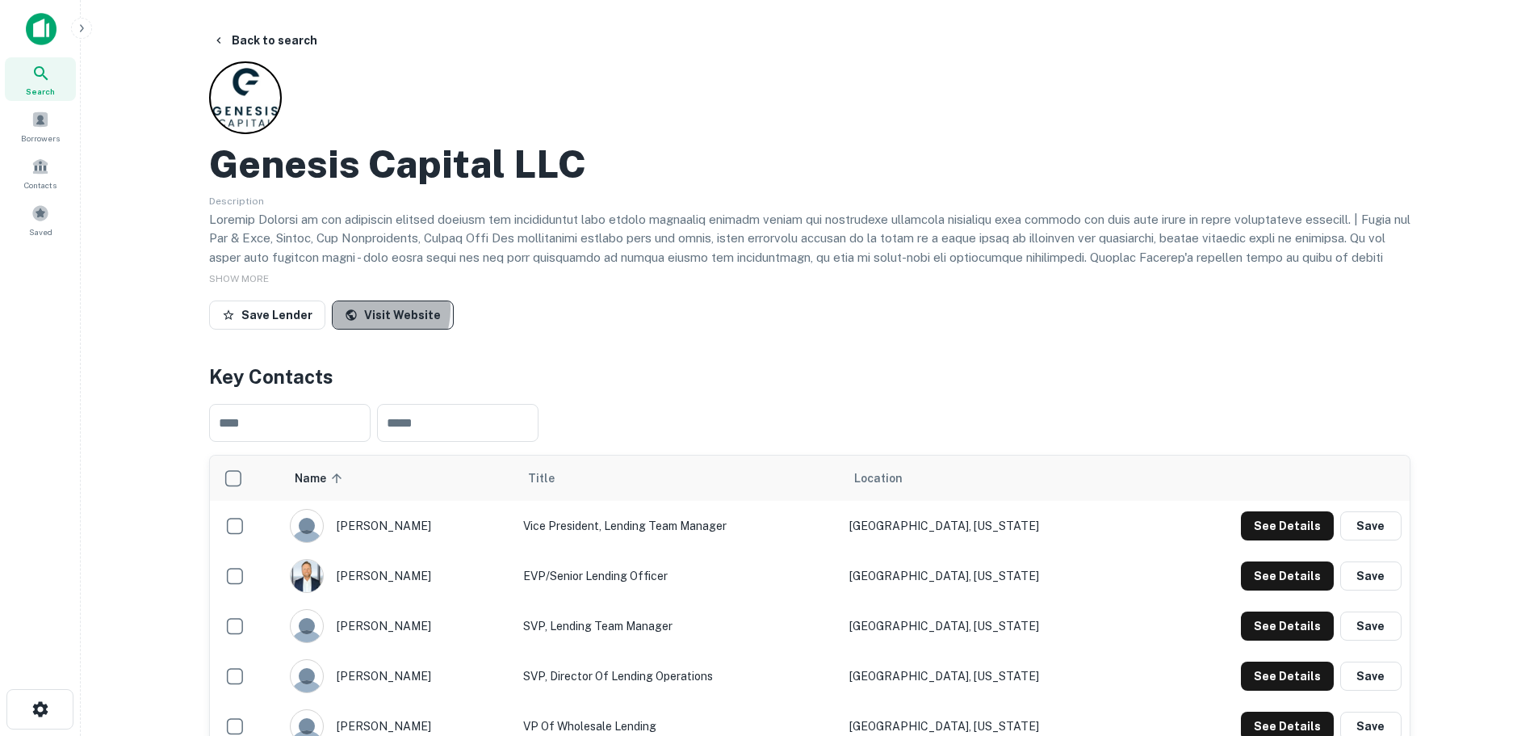
click at [367, 309] on link "Visit Website" at bounding box center [393, 314] width 122 height 29
